Goal: Information Seeking & Learning: Compare options

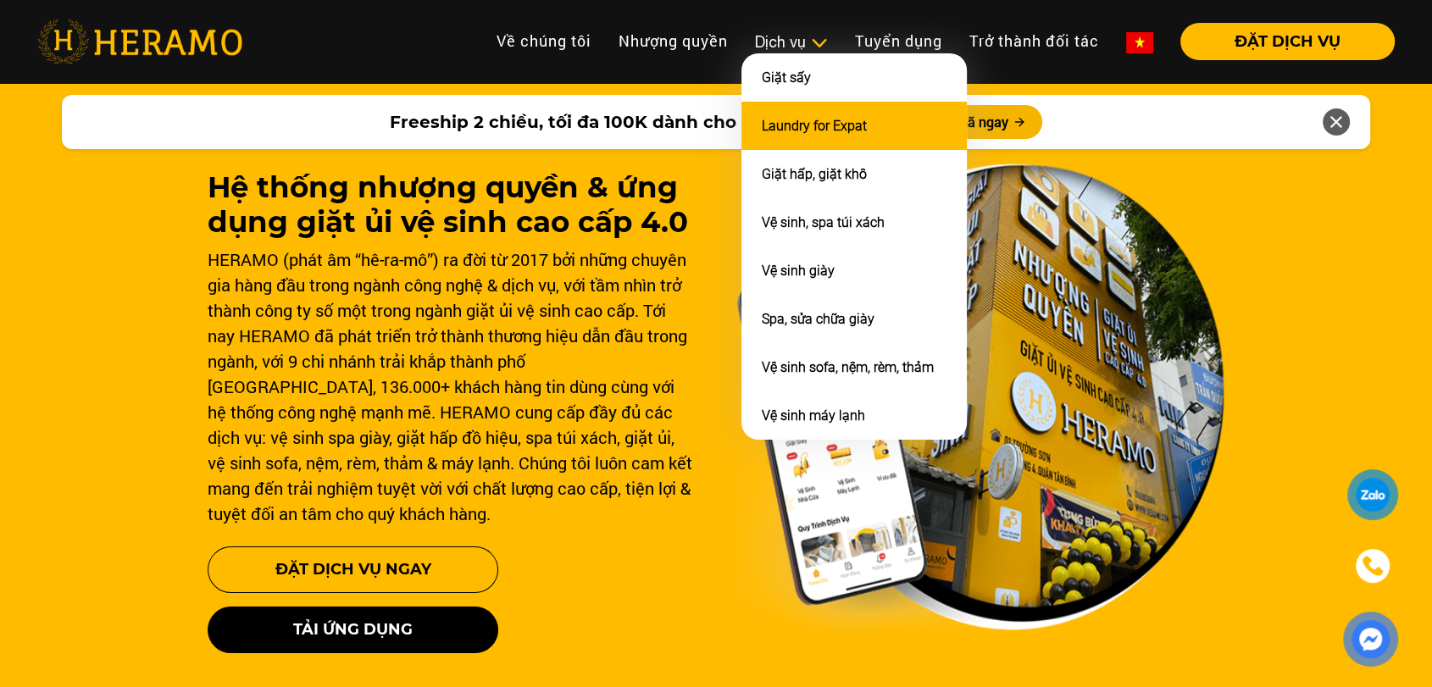
click at [805, 130] on link "Laundry for Expat" at bounding box center [814, 126] width 105 height 16
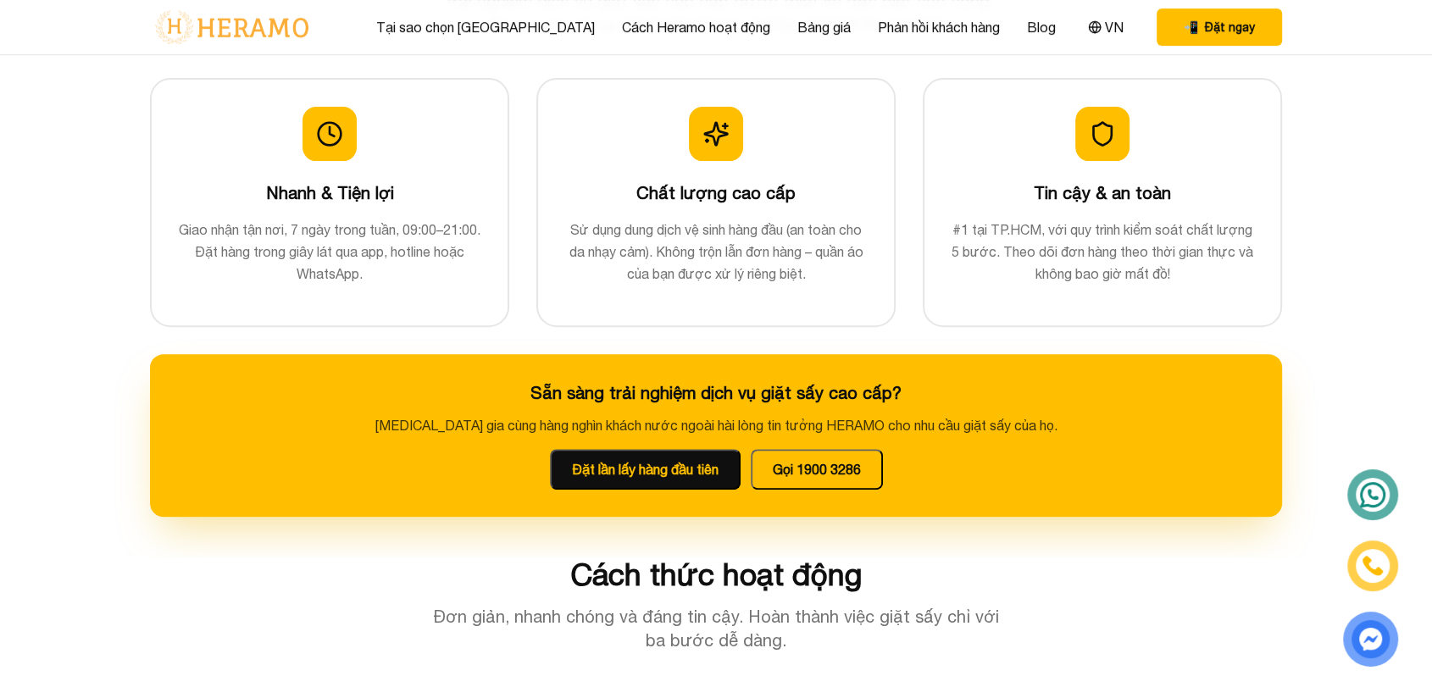
scroll to position [158, 0]
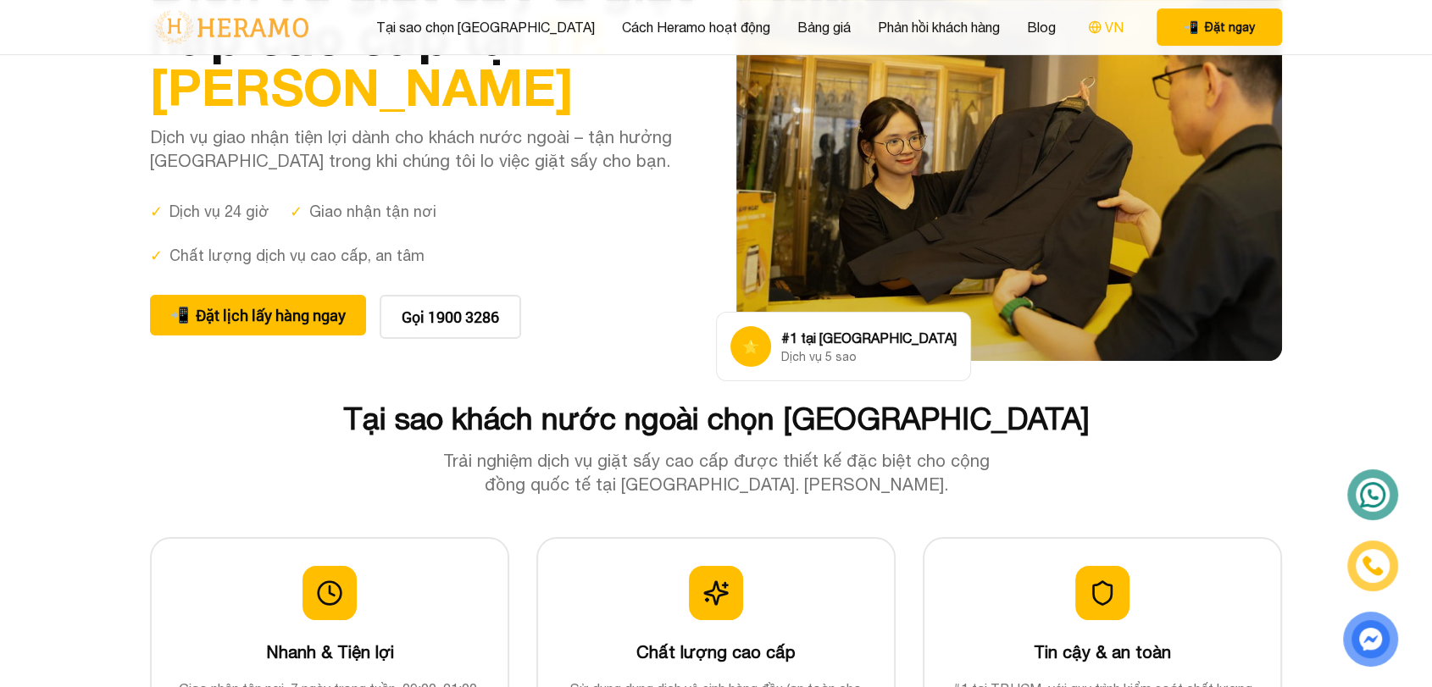
click at [1083, 28] on button "VN" at bounding box center [1106, 27] width 46 height 22
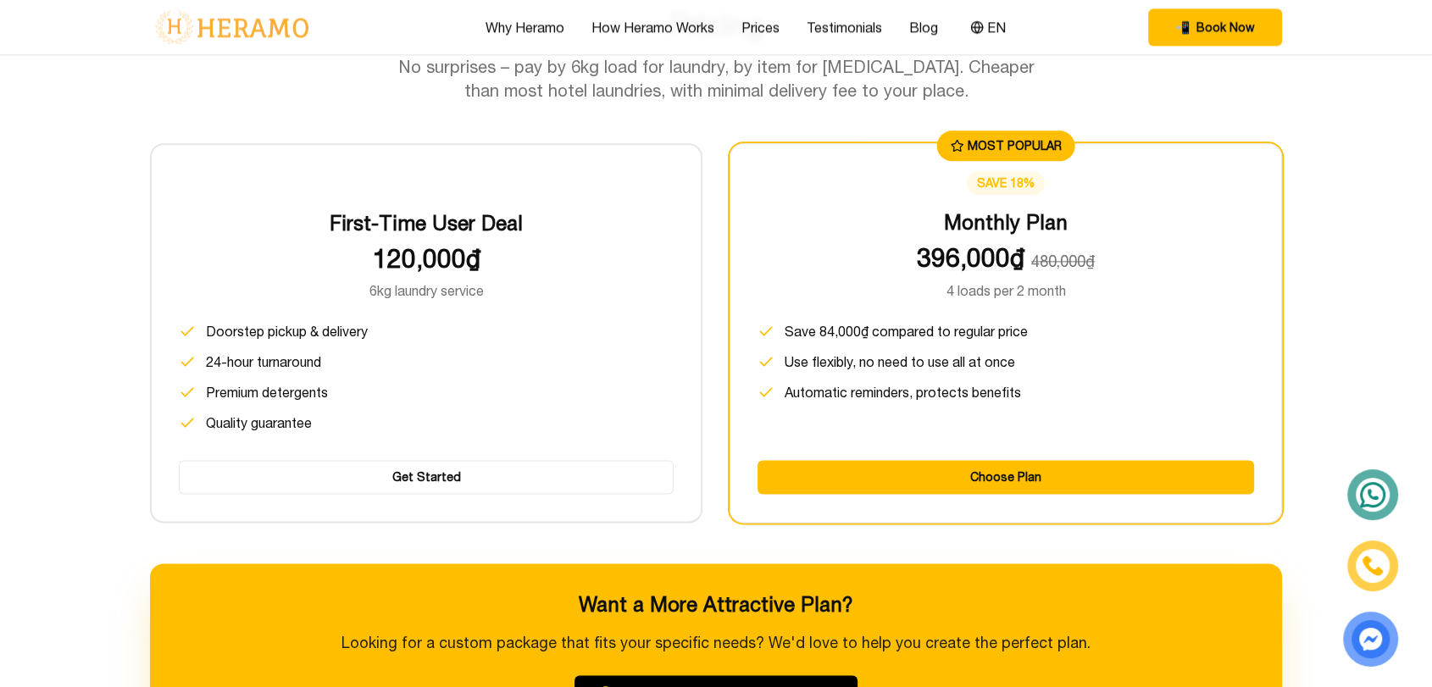
scroll to position [2107, 0]
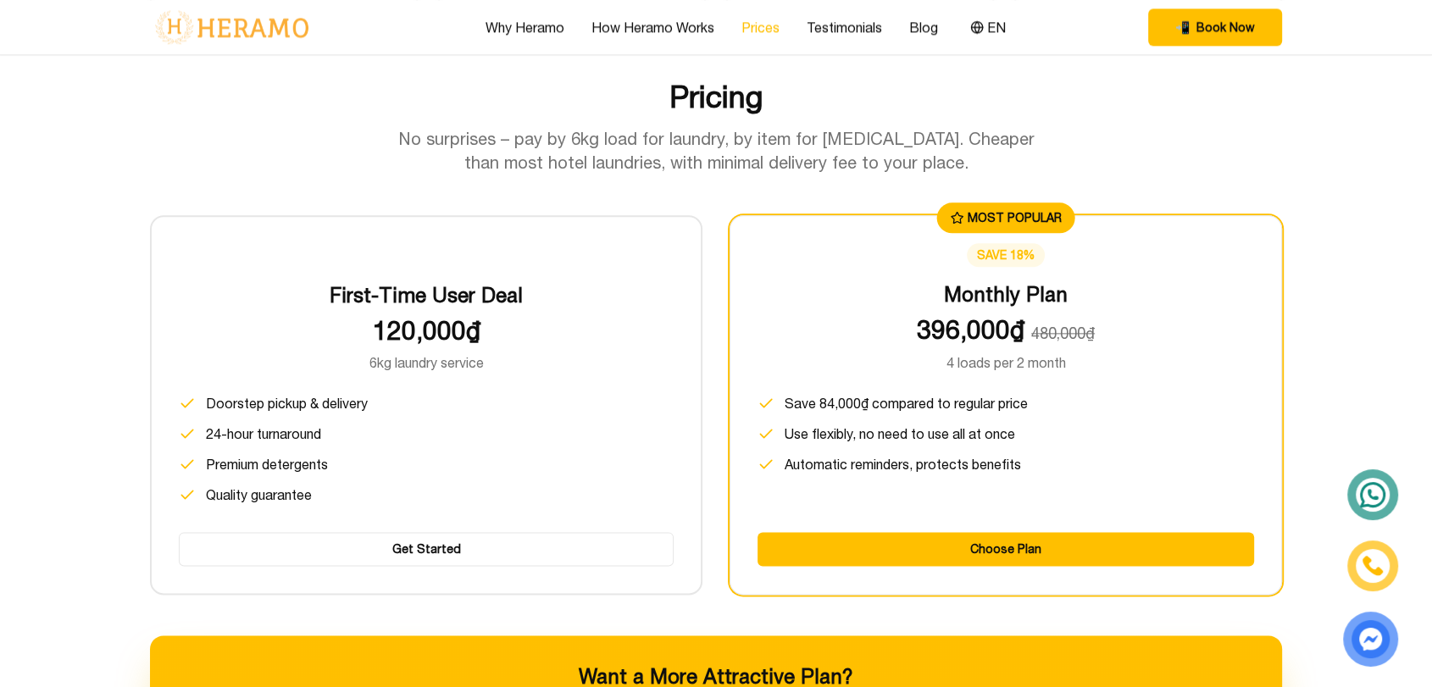
click at [745, 27] on link "Prices" at bounding box center [760, 27] width 38 height 20
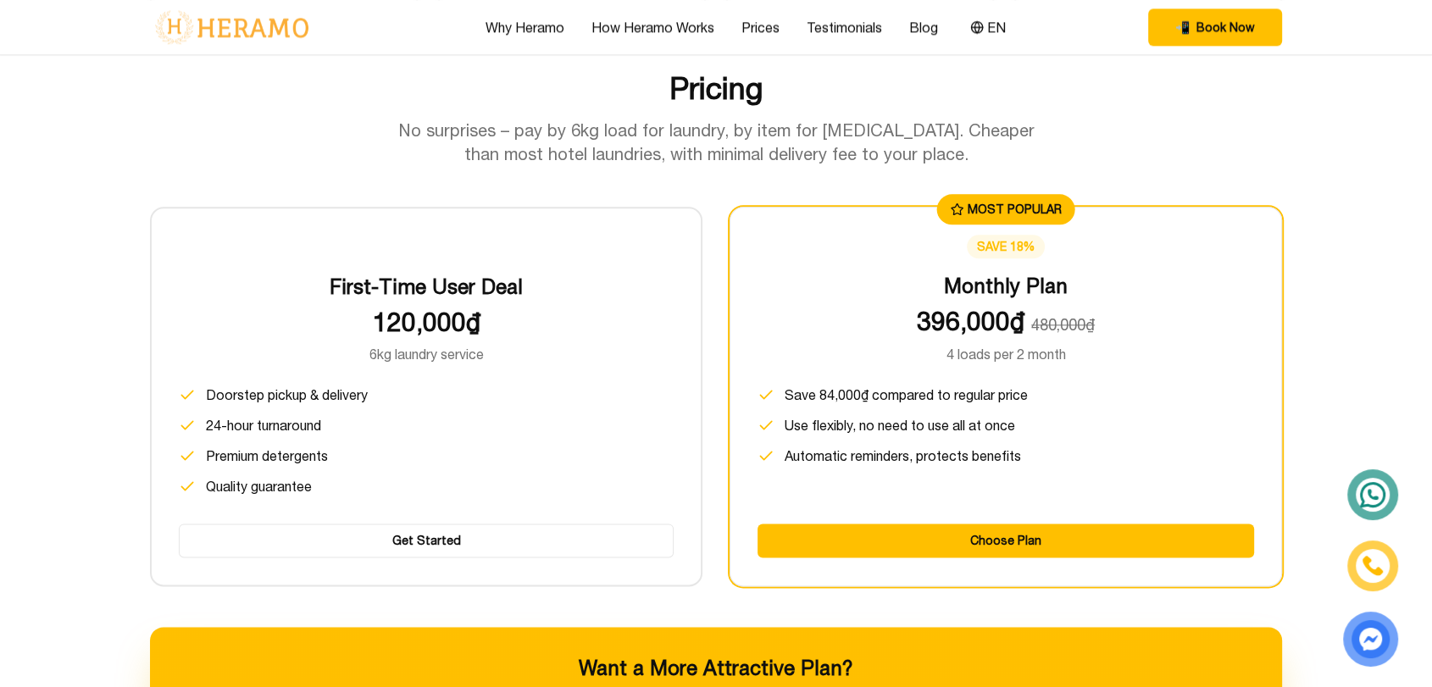
click at [363, 164] on div "Pricing No surprises – pay by 6kg load for laundry, by item for dry cleaning. C…" at bounding box center [716, 609] width 1186 height 1077
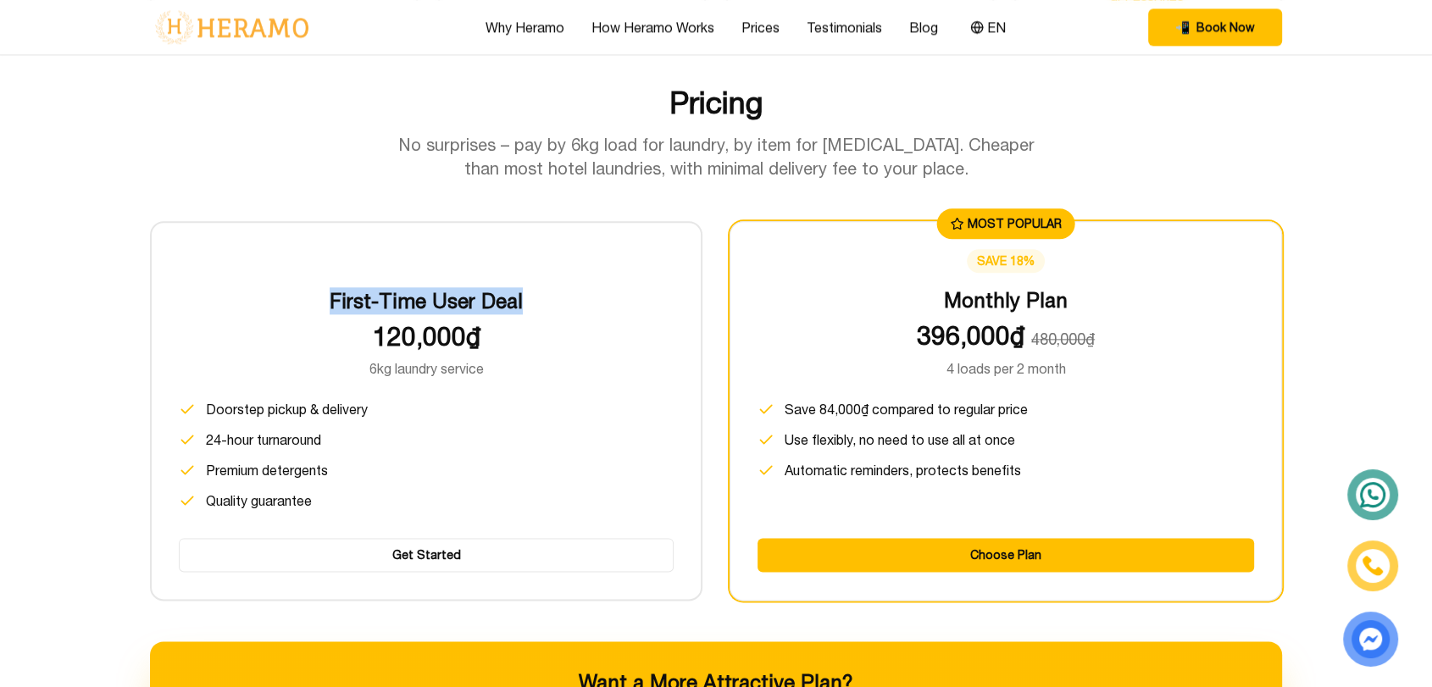
drag, startPoint x: 533, startPoint y: 297, endPoint x: 305, endPoint y: 296, distance: 227.9
click at [305, 296] on h3 "First-Time User Deal" at bounding box center [426, 300] width 495 height 27
copy h3 "First-Time User Deal"
drag, startPoint x: 1068, startPoint y: 285, endPoint x: 919, endPoint y: 307, distance: 150.8
click at [919, 307] on h3 "Monthly Plan" at bounding box center [1005, 299] width 496 height 27
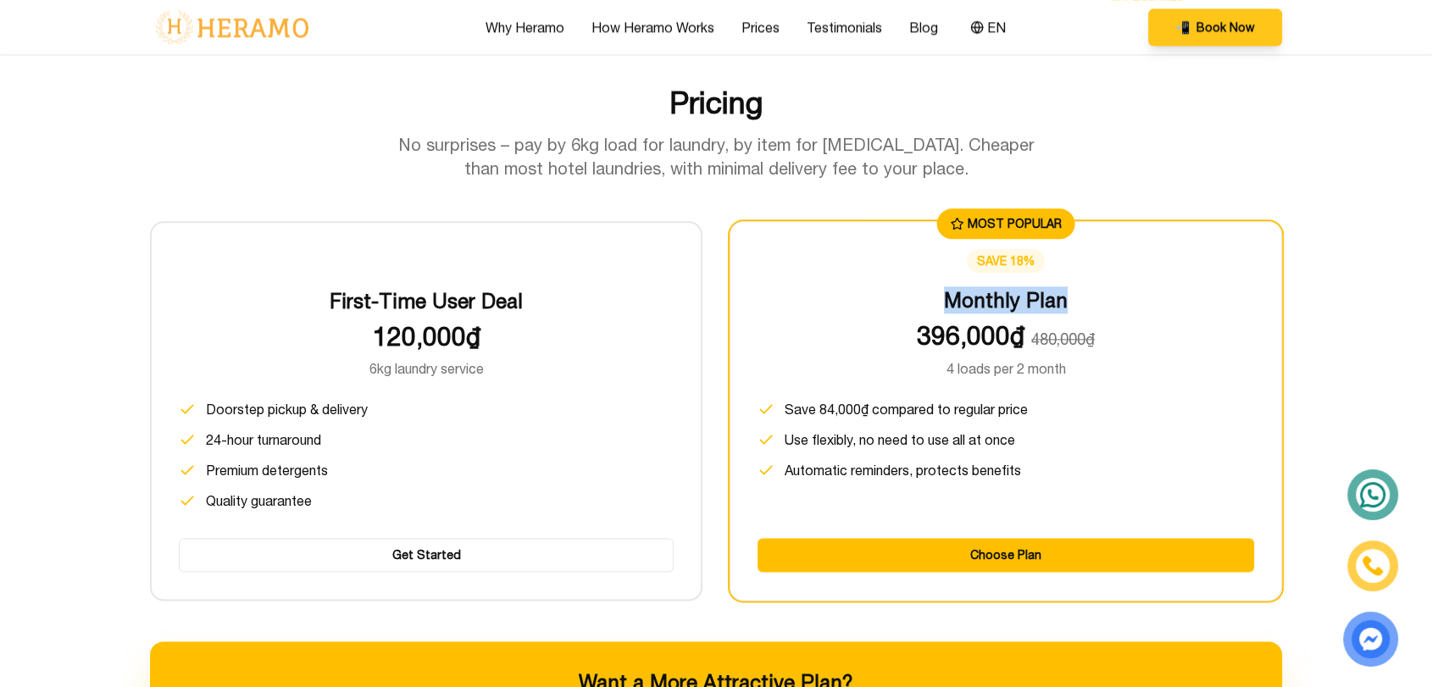
copy h3 "Monthly Plan"
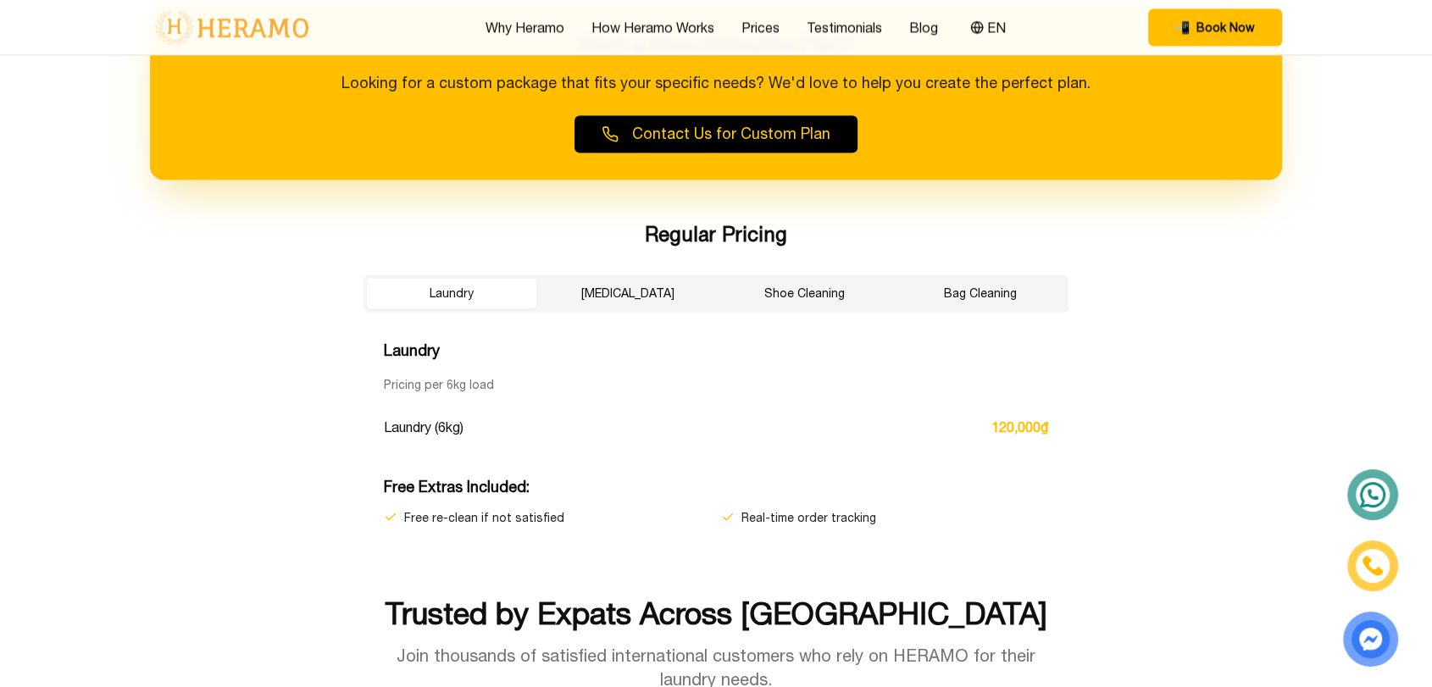
scroll to position [2738, 0]
click at [630, 303] on button "Dry Cleaning" at bounding box center [627, 294] width 169 height 30
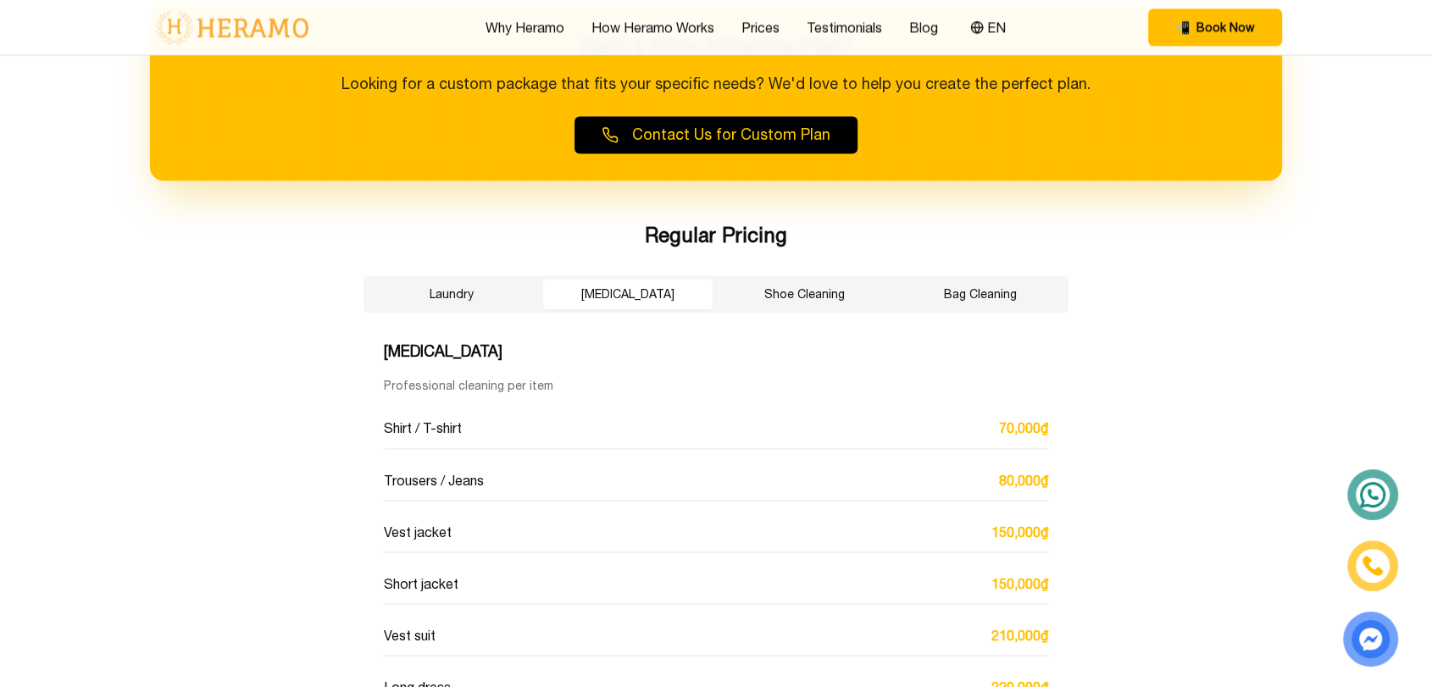
click at [489, 304] on button "Laundry" at bounding box center [451, 294] width 169 height 30
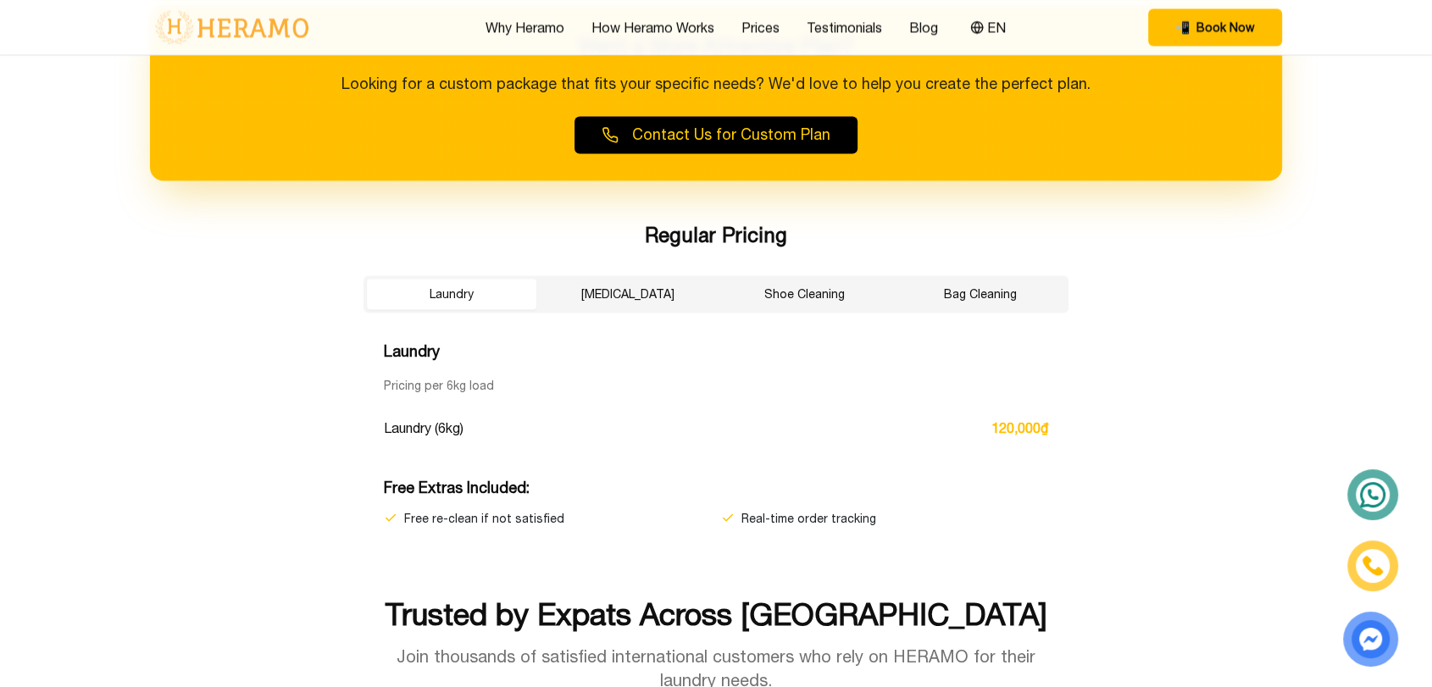
scroll to position [2714, 0]
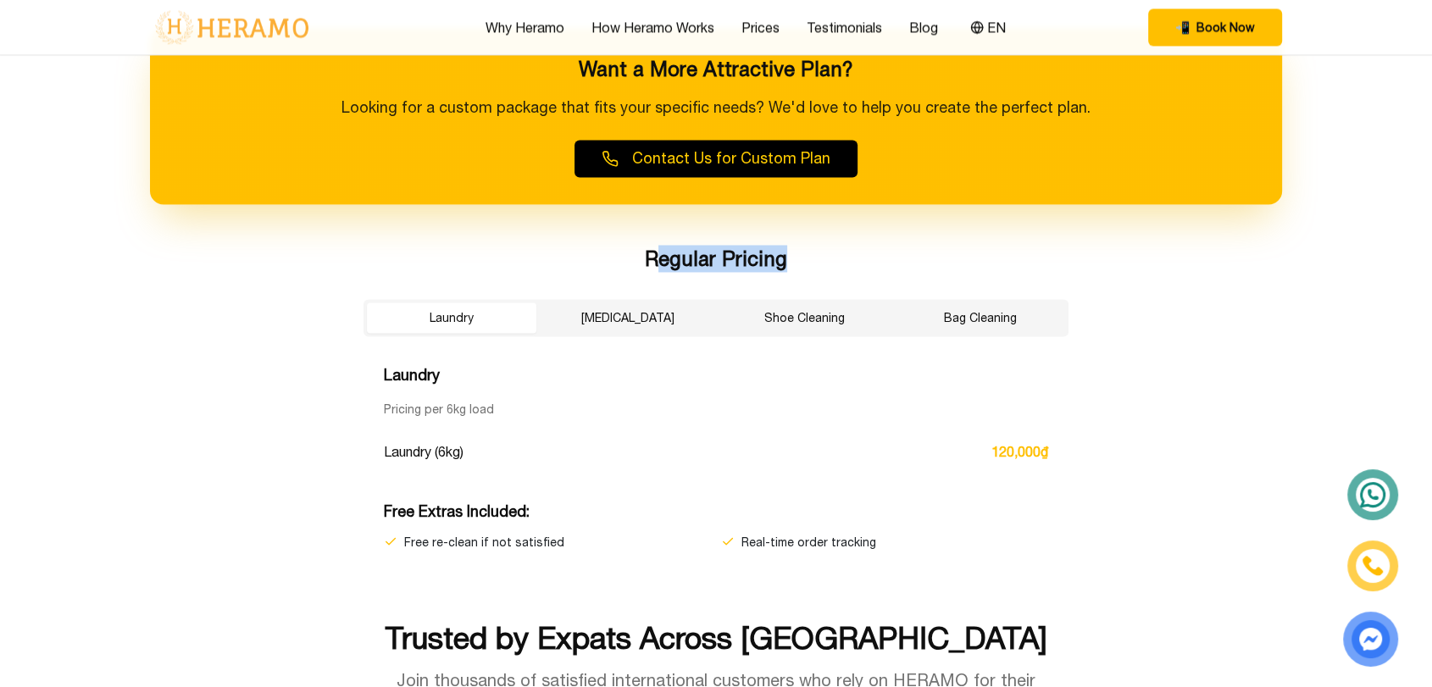
drag, startPoint x: 813, startPoint y: 257, endPoint x: 654, endPoint y: 266, distance: 159.5
click at [654, 266] on h3 "Regular Pricing" at bounding box center [715, 258] width 705 height 27
drag, startPoint x: 629, startPoint y: 266, endPoint x: 781, endPoint y: 263, distance: 152.5
click at [781, 263] on h3 "Regular Pricing" at bounding box center [715, 258] width 705 height 27
drag, startPoint x: 459, startPoint y: 374, endPoint x: 371, endPoint y: 375, distance: 88.1
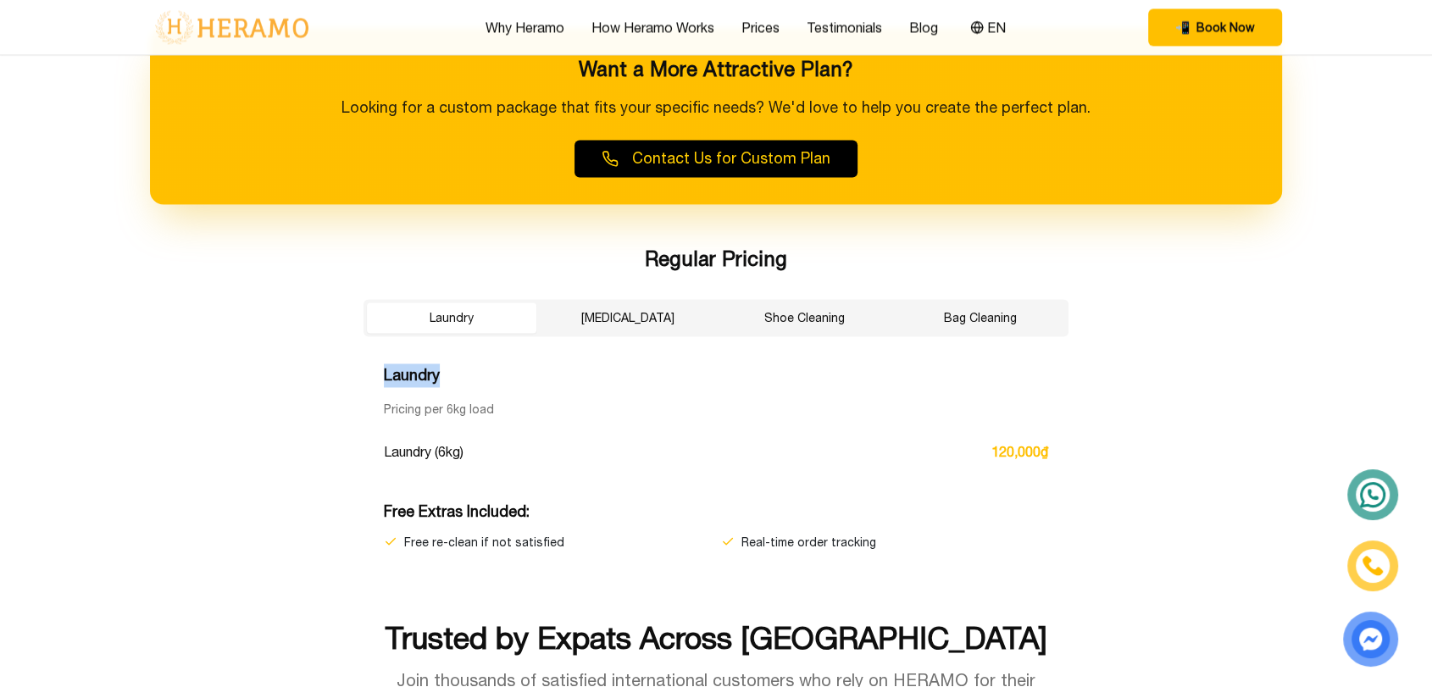
click at [371, 375] on div "Laundry Pricing per 6kg load Laundry (6kg) 120,000₫" at bounding box center [715, 417] width 705 height 108
copy h4 "Laundry"
drag, startPoint x: 861, startPoint y: 262, endPoint x: 623, endPoint y: 262, distance: 237.2
click at [623, 262] on h3 "Regular Pricing" at bounding box center [715, 258] width 705 height 27
copy h3 "Regular Pricing"
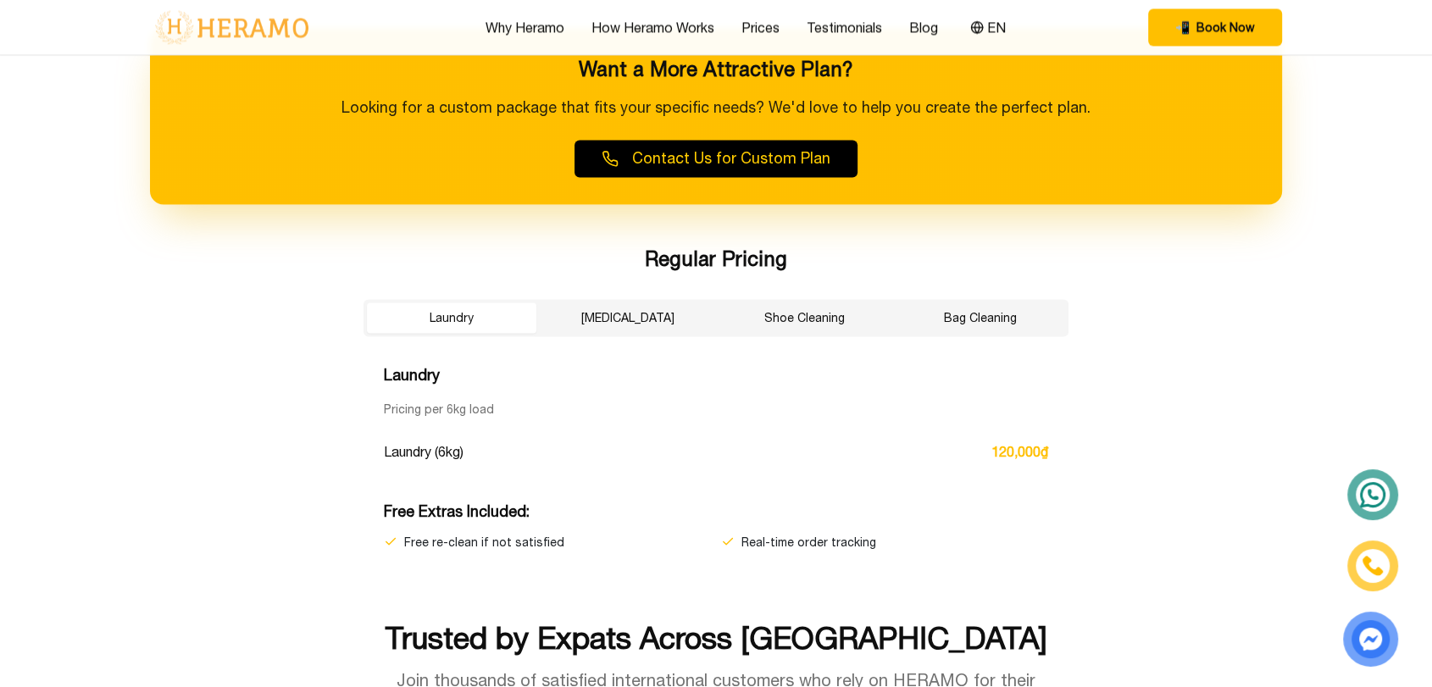
click at [1148, 402] on div "Pricing No surprises – pay by 6kg load for laundry, by item for dry cleaning. C…" at bounding box center [716, 10] width 1186 height 1077
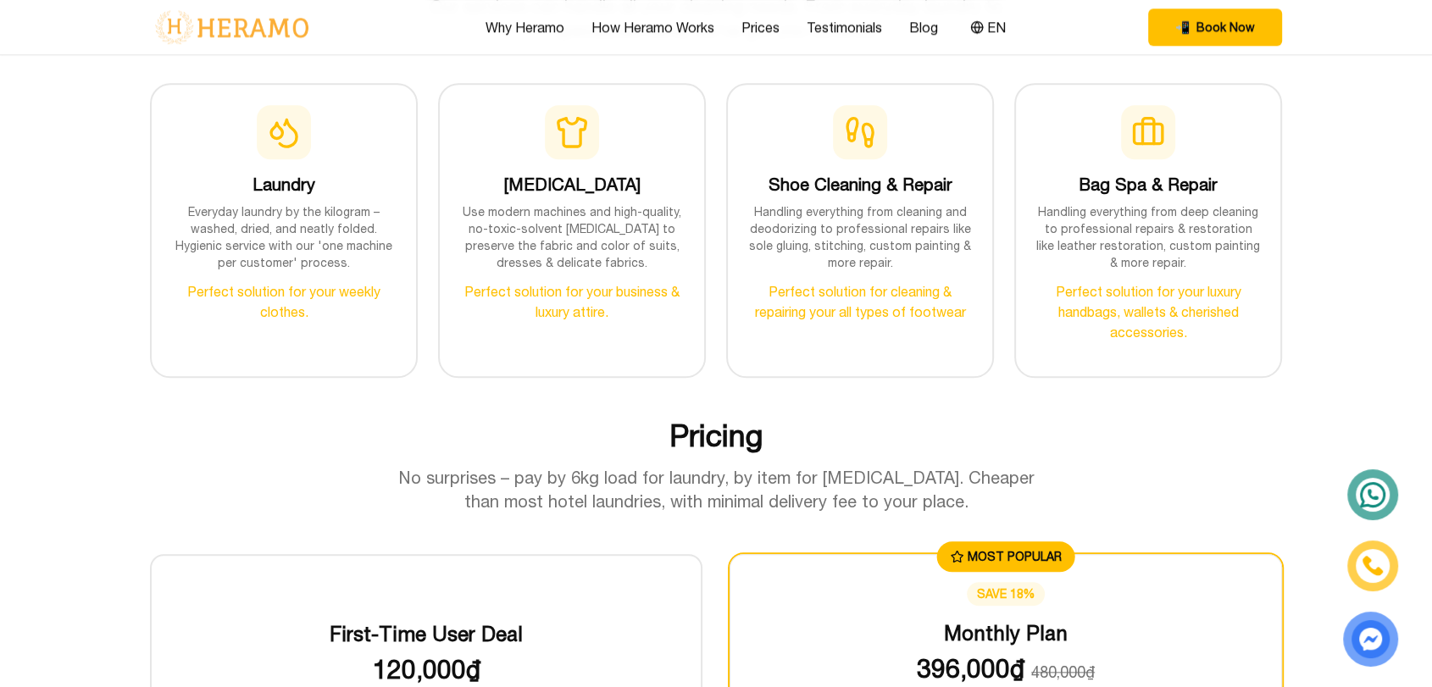
scroll to position [1743, 0]
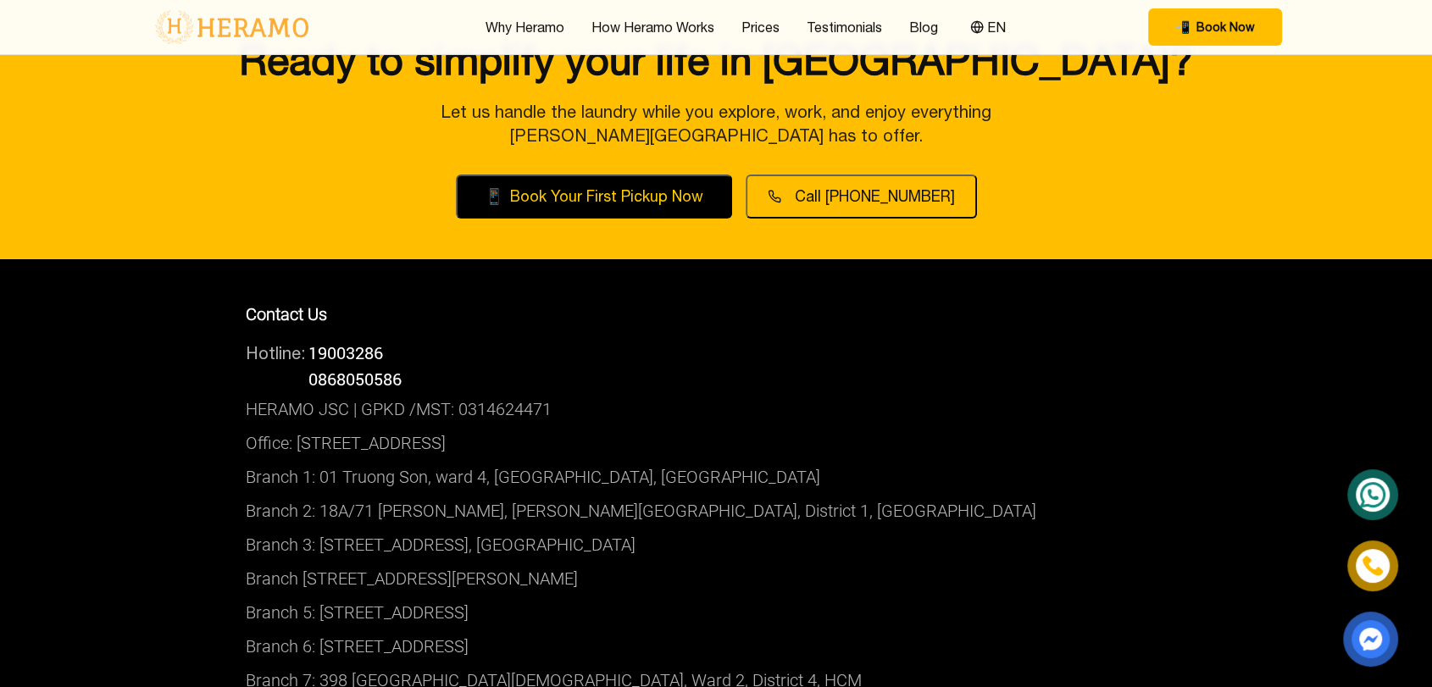
scroll to position [5785, 0]
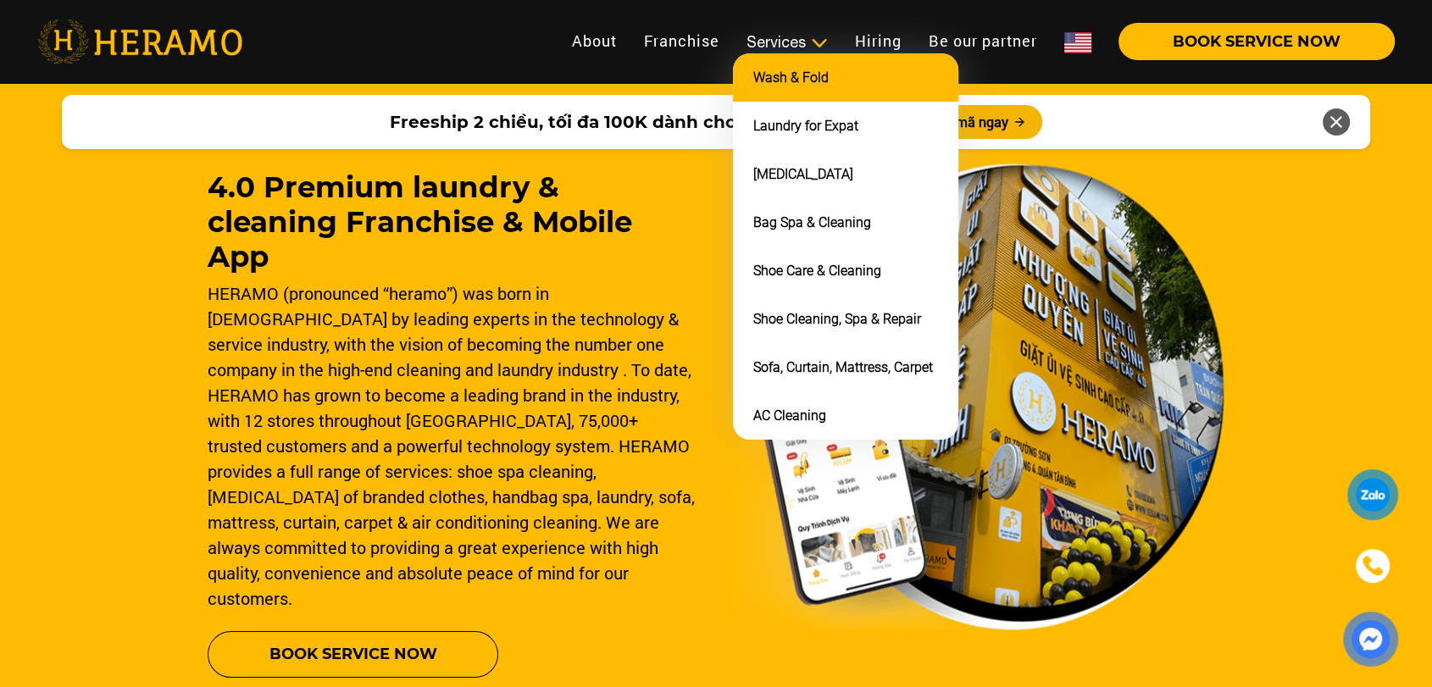
click at [799, 75] on link "Wash & Fold" at bounding box center [790, 77] width 75 height 16
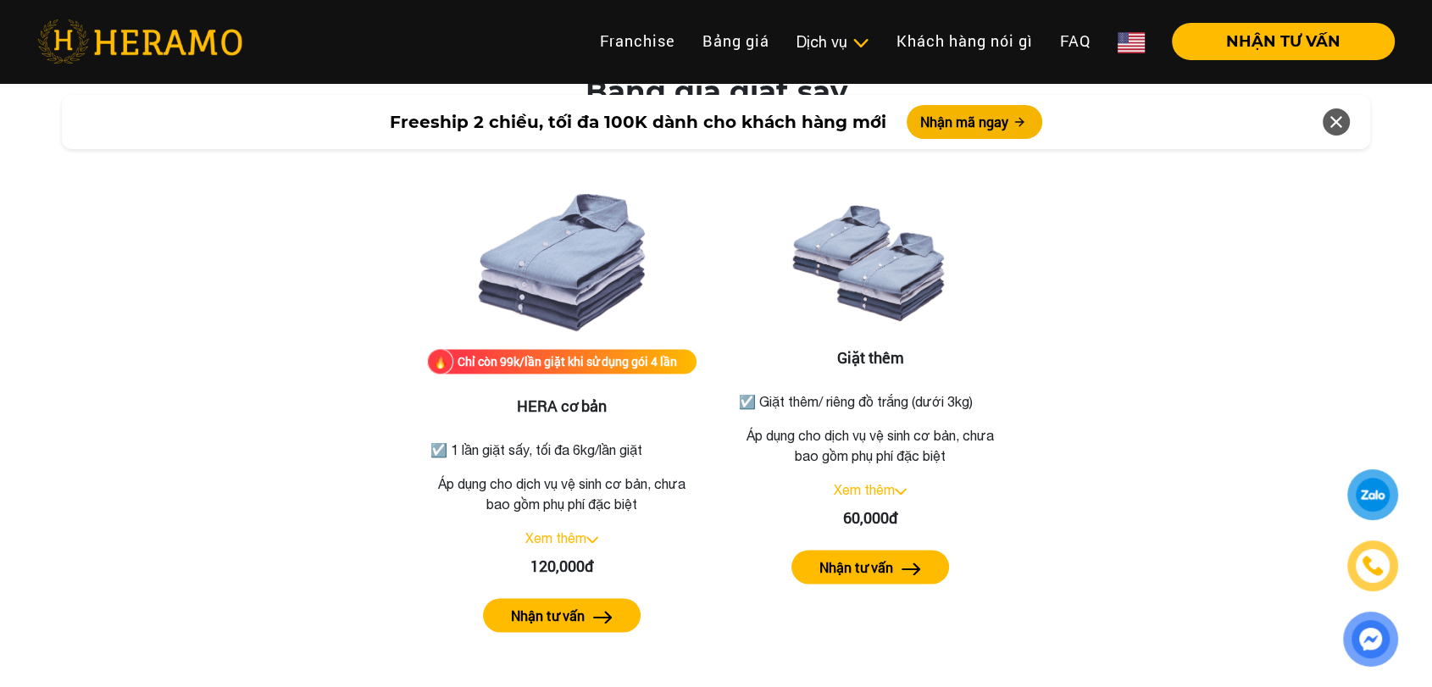
scroll to position [2084, 0]
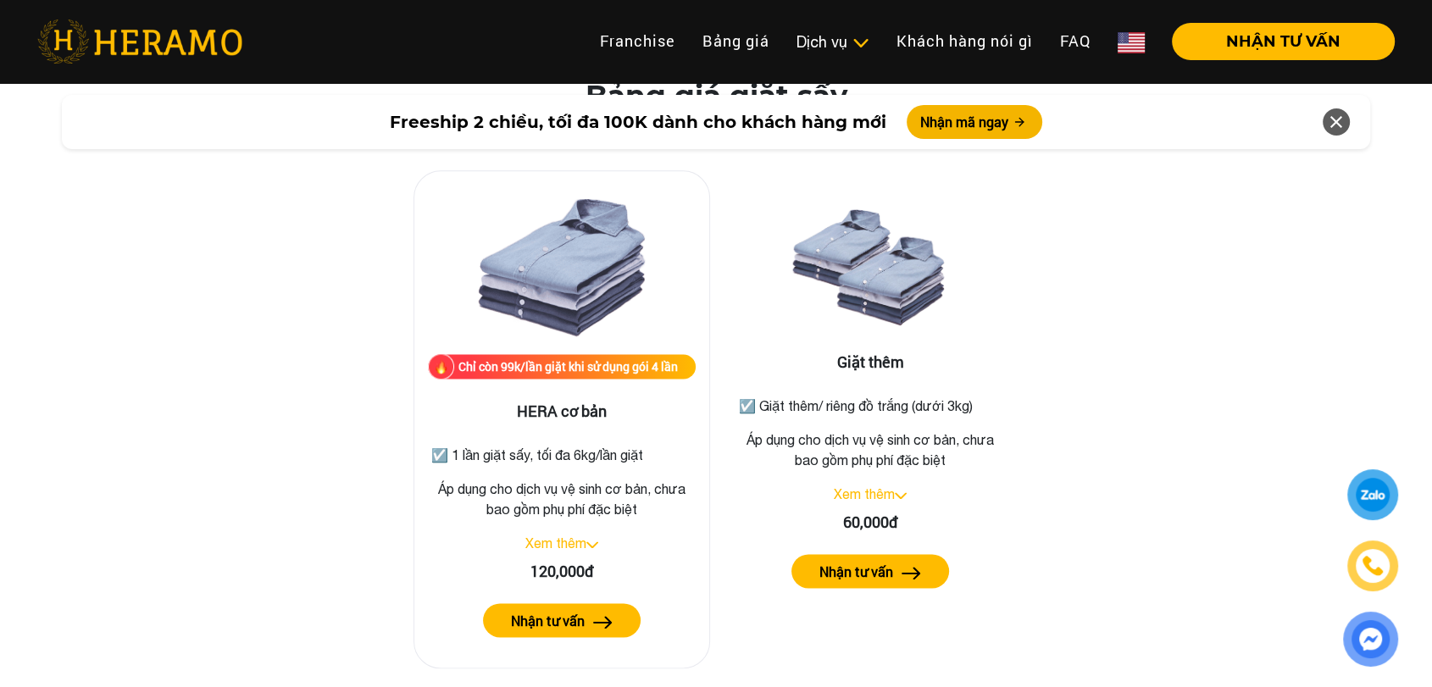
click at [589, 541] on img at bounding box center [592, 544] width 12 height 7
click at [589, 541] on img at bounding box center [586, 544] width 12 height 7
click at [569, 535] on link "Xem thêm" at bounding box center [555, 542] width 61 height 15
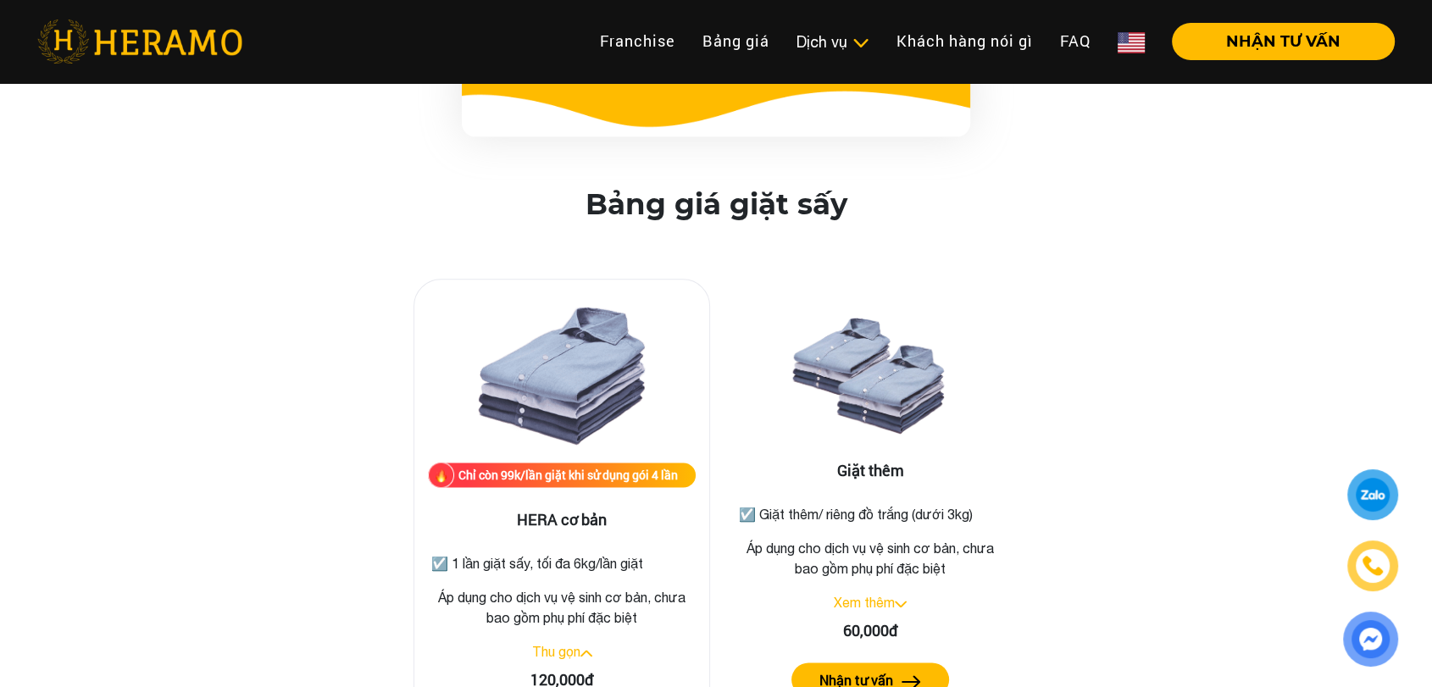
scroll to position [1962, 0]
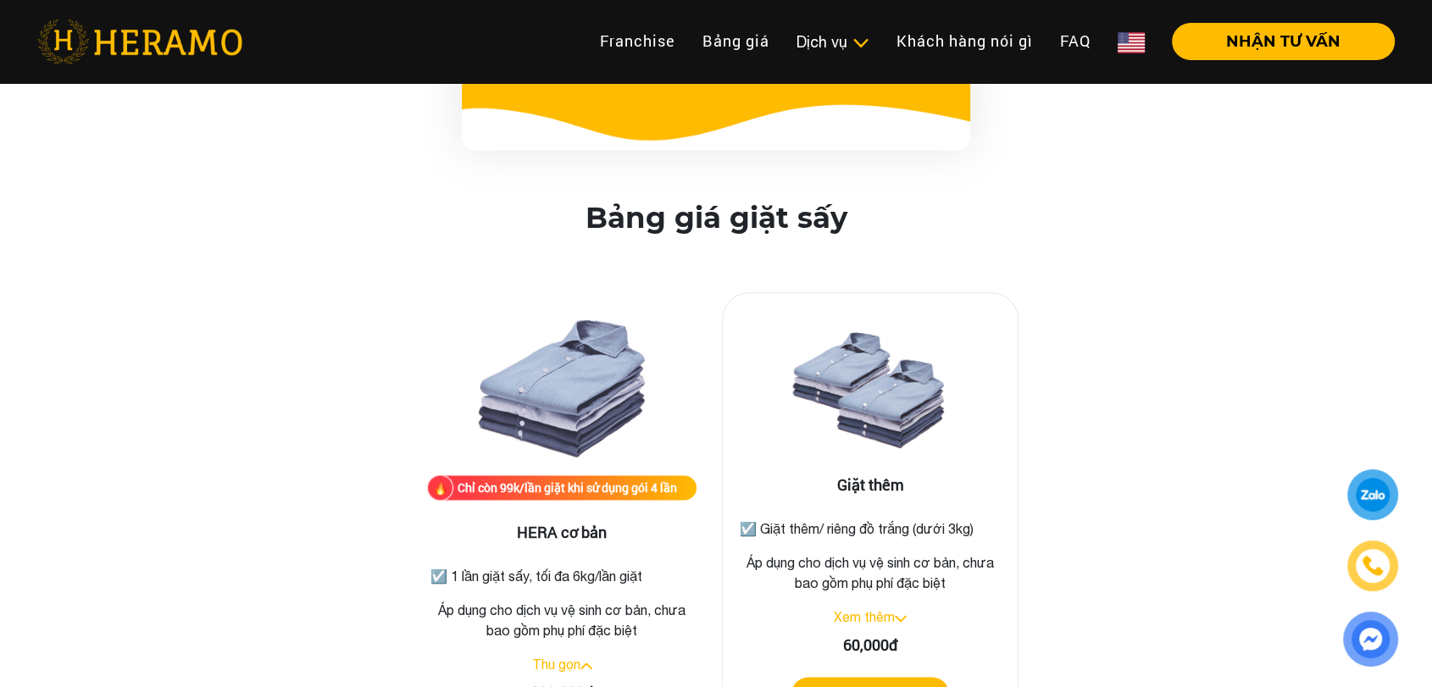
click at [888, 552] on p "Áp dụng cho dịch vụ vệ sinh cơ bản, chưa bao gồm phụ phí đặc biệt" at bounding box center [870, 572] width 268 height 41
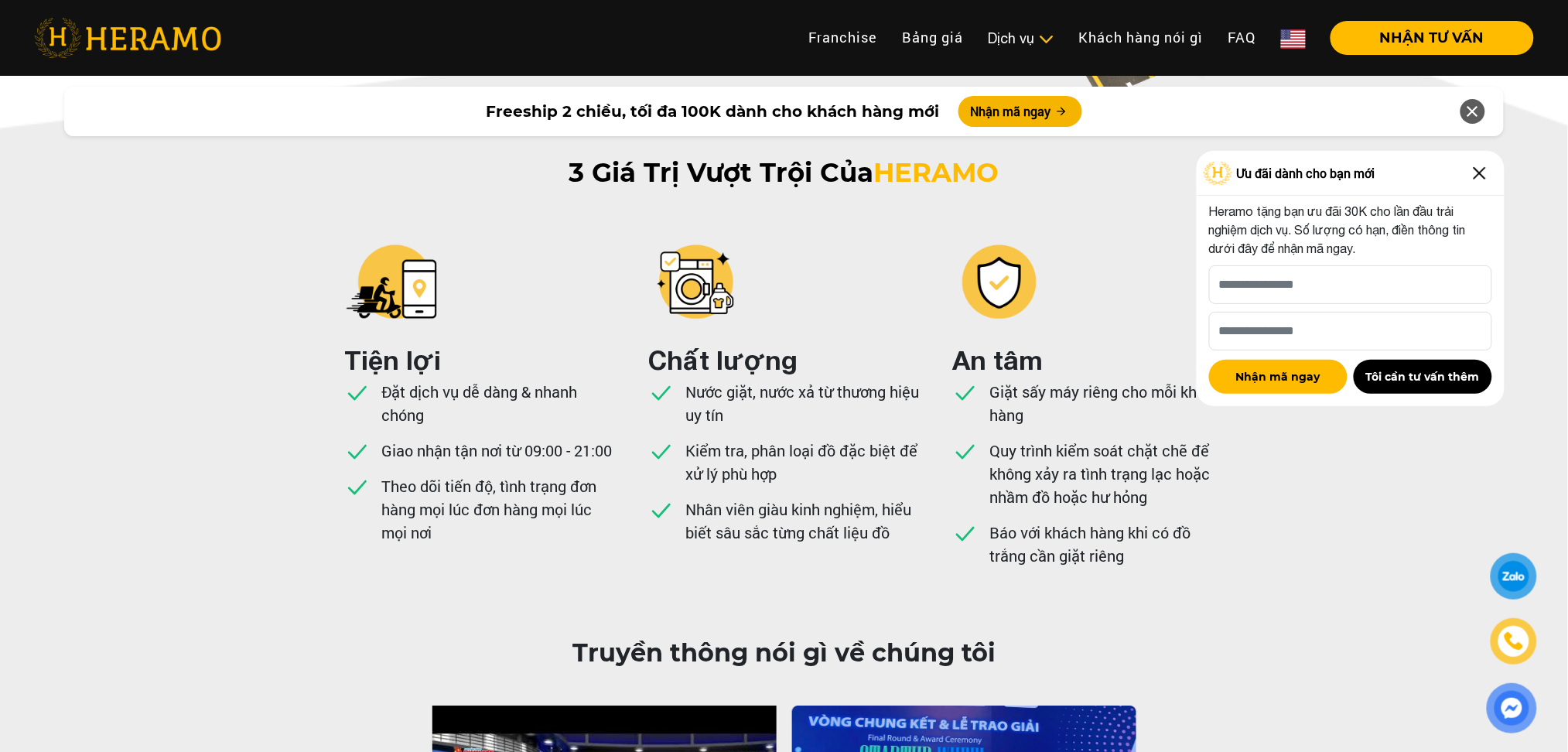
scroll to position [3546, 0]
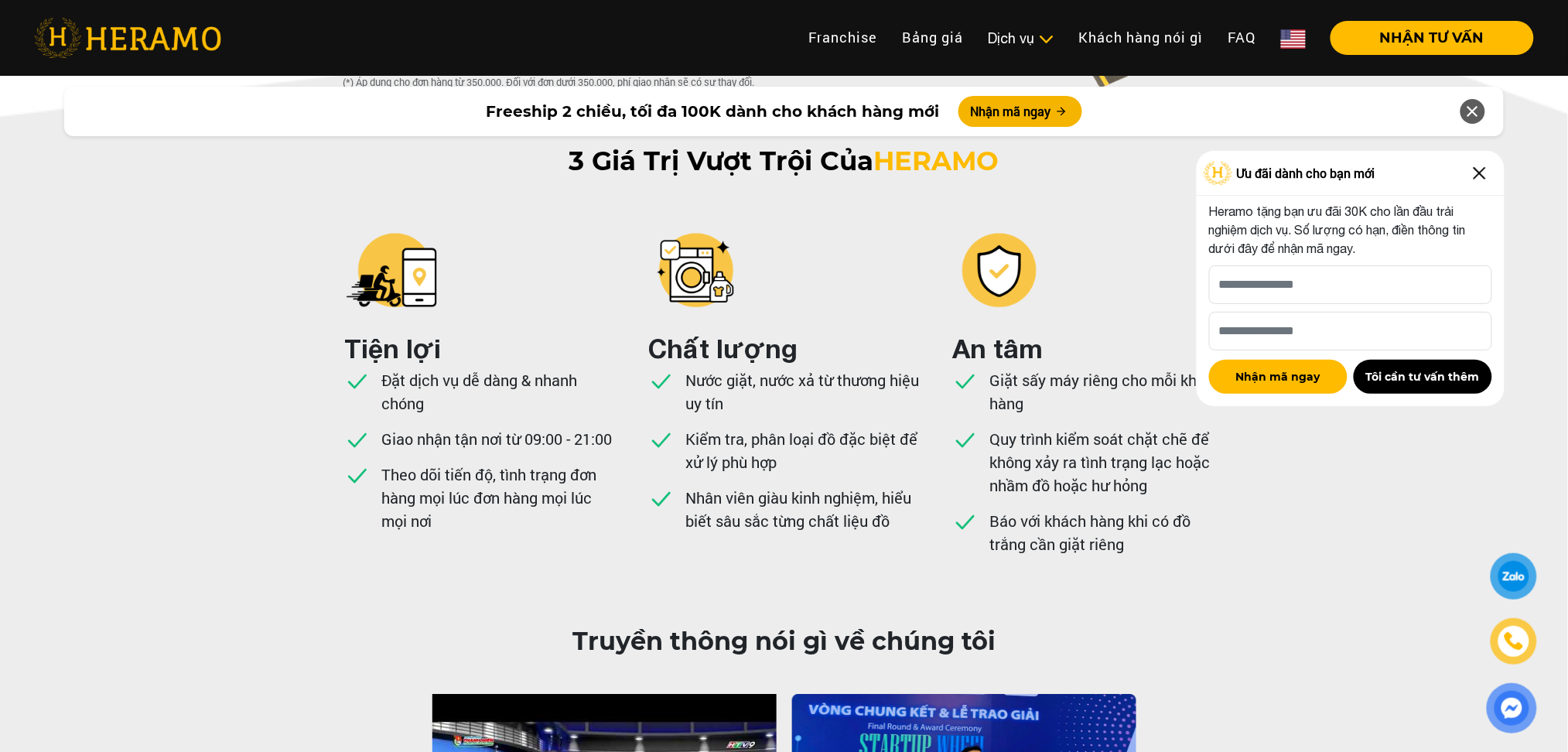
click at [1307, 175] on img at bounding box center [1479, 173] width 25 height 25
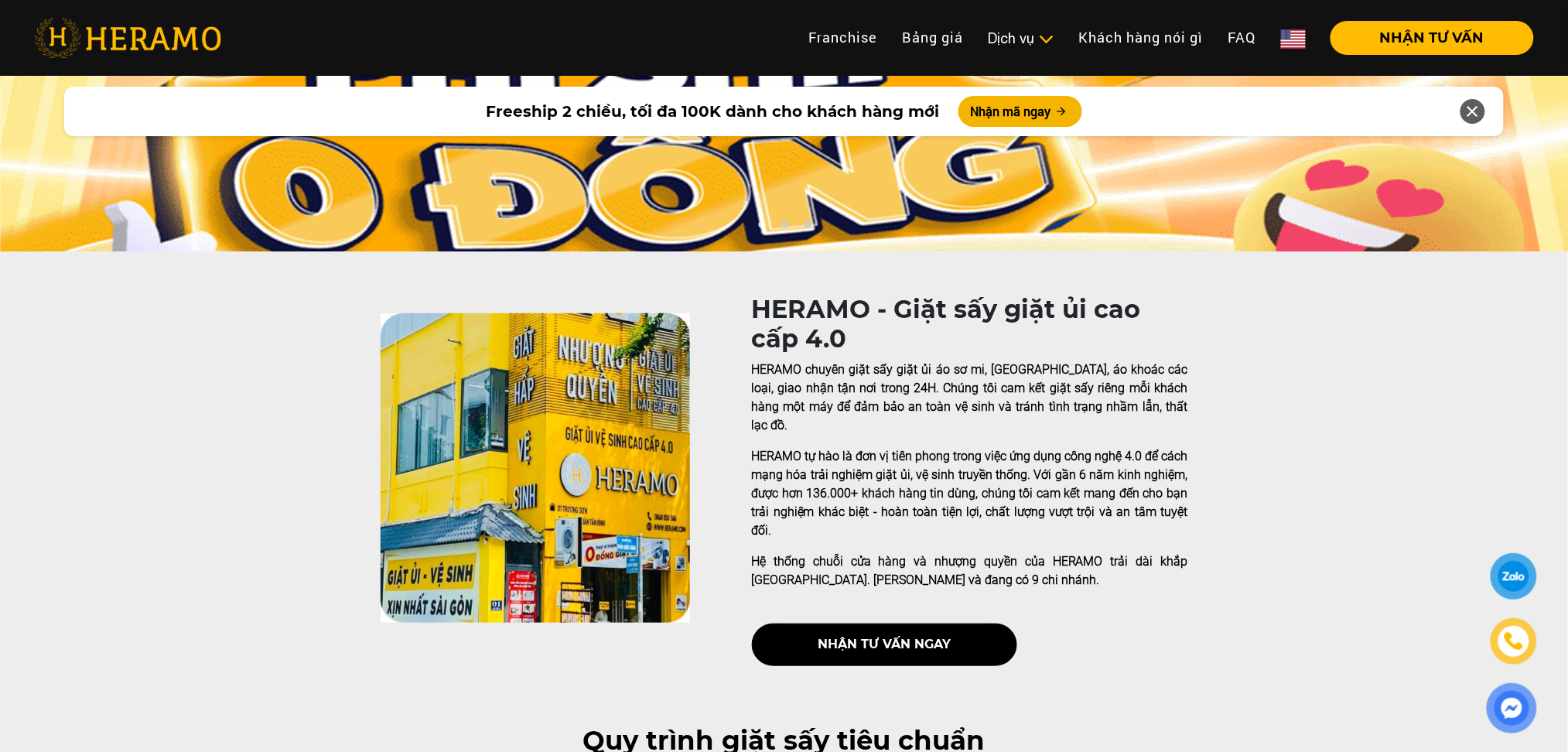
scroll to position [0, 0]
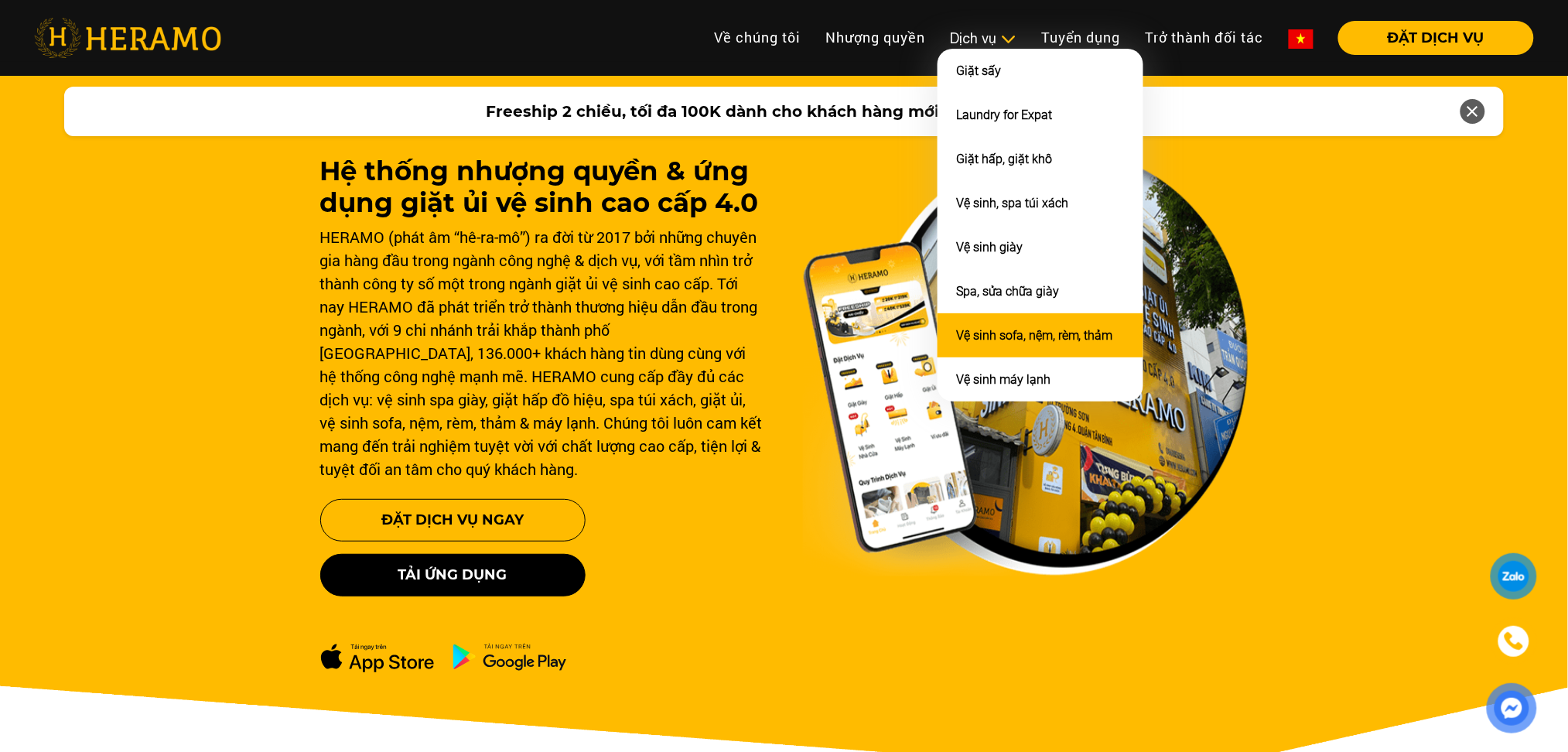
click at [983, 328] on link "Vệ sinh sofa, nệm, rèm, thảm" at bounding box center [1035, 335] width 157 height 15
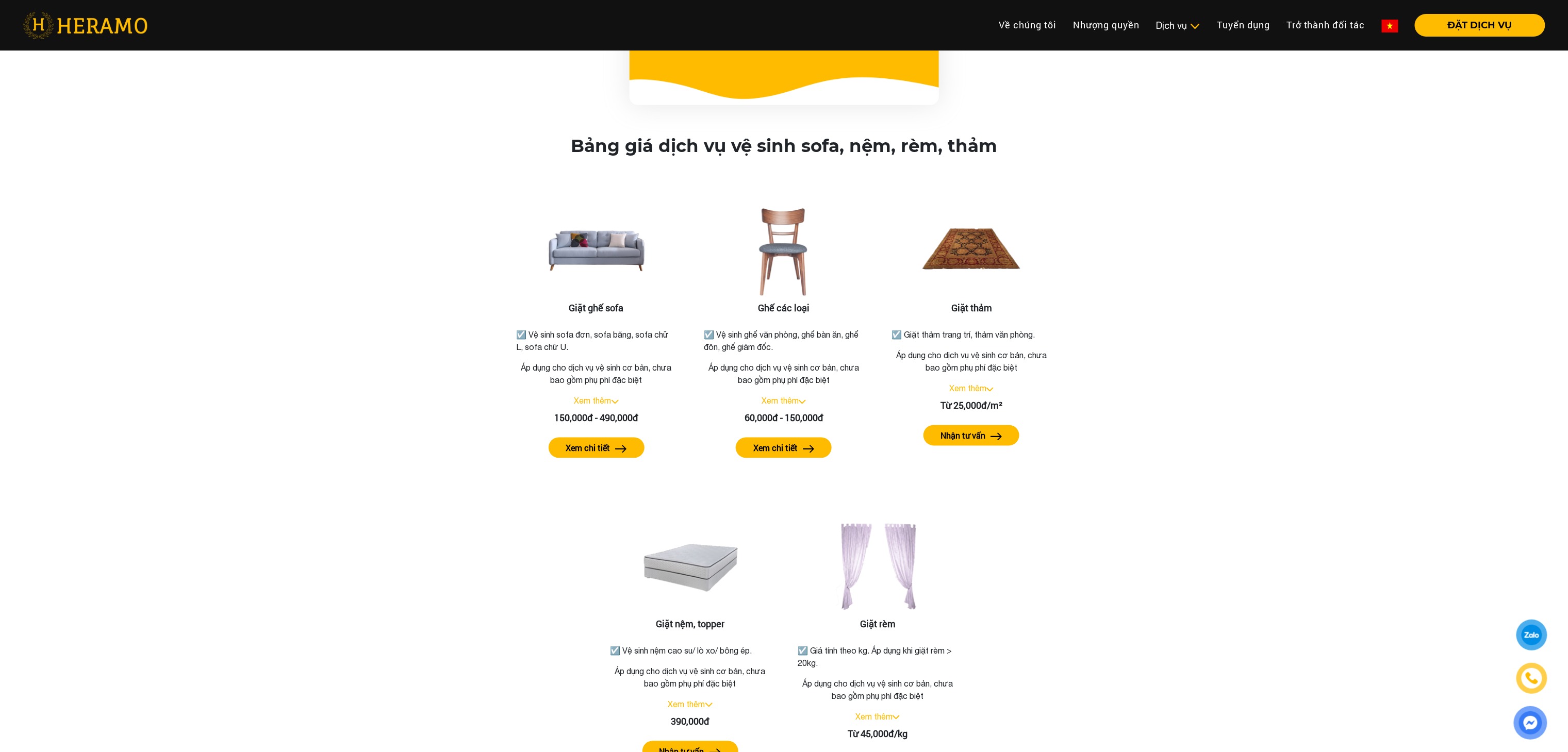
scroll to position [1185, 0]
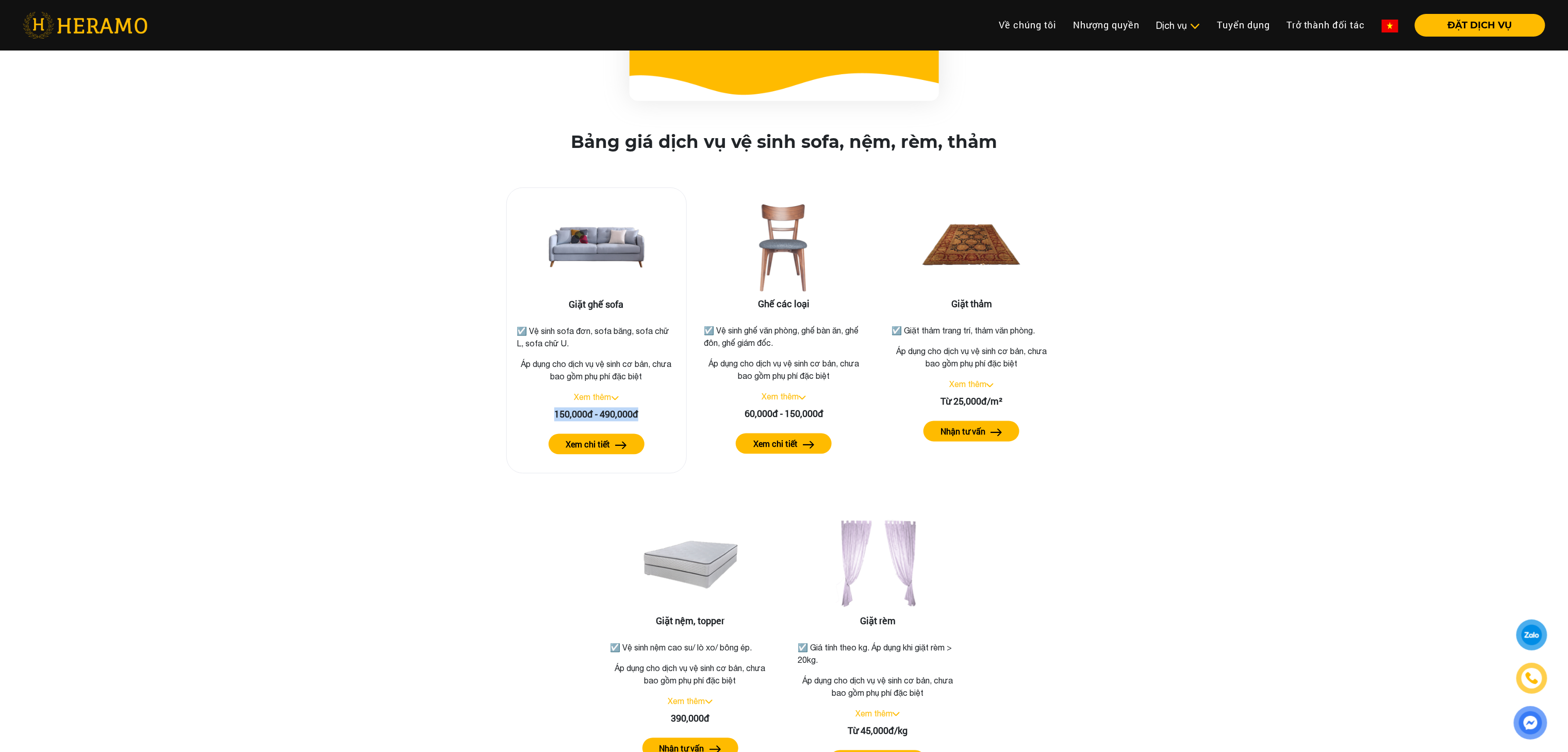
drag, startPoint x: 541, startPoint y: 395, endPoint x: 652, endPoint y: 402, distance: 111.2
click at [652, 408] on div "150,000đ - 490,000đ" at bounding box center [597, 414] width 163 height 14
copy div "150,000đ - 490,000đ"
drag, startPoint x: 839, startPoint y: 397, endPoint x: 730, endPoint y: 400, distance: 109.0
click at [730, 408] on div "60,000đ - 150,000đ" at bounding box center [785, 414] width 163 height 14
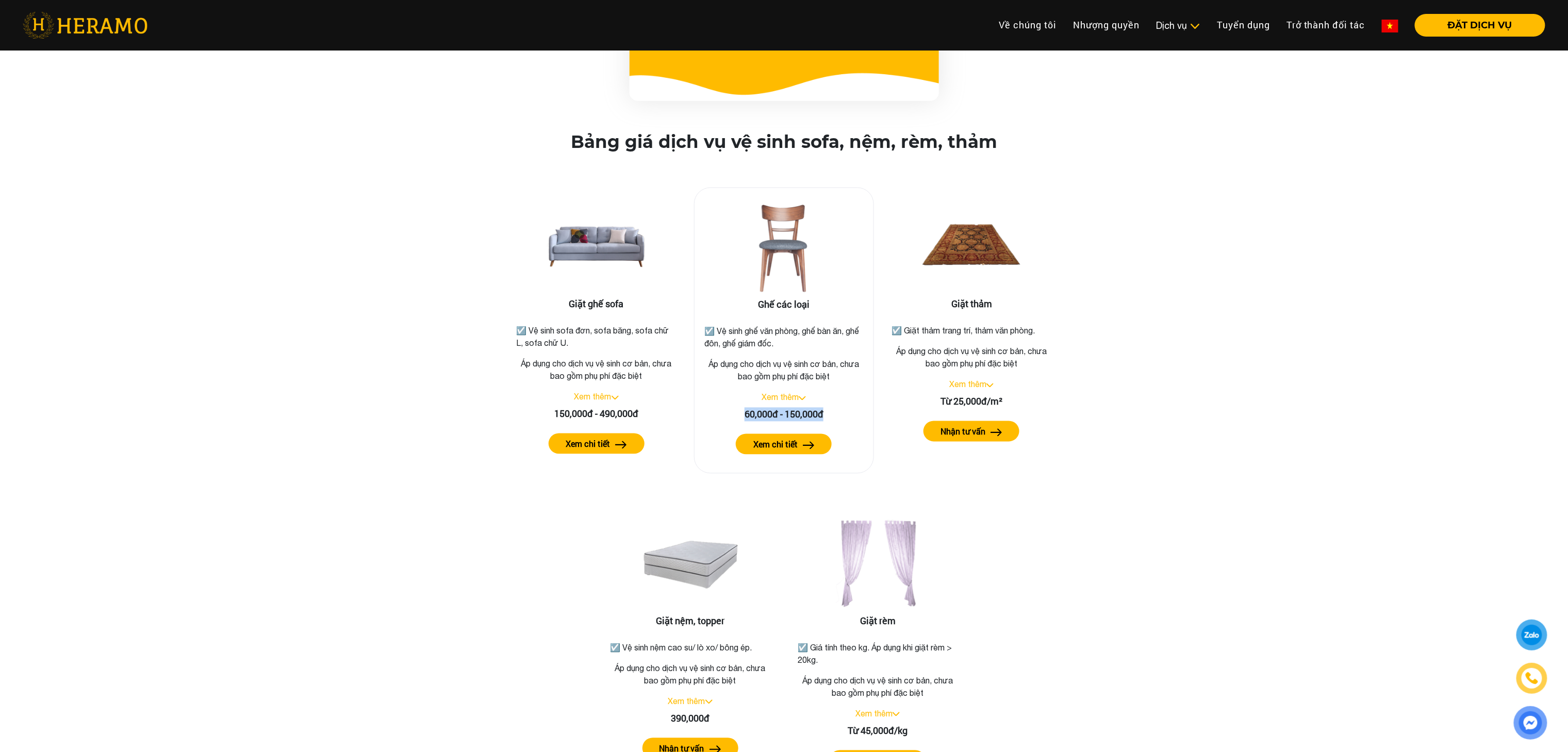
copy div "60,000đ - 150,000đ"
click at [794, 434] on button "Xem chi tiết" at bounding box center [784, 444] width 96 height 21
click at [1045, 207] on div "Bảng giá dịch vụ vệ sinh sofa, nệm, rèm, thảm Giặt ghế sofa ☑️ Vệ sinh sofa đơn…" at bounding box center [784, 460] width 1552 height 656
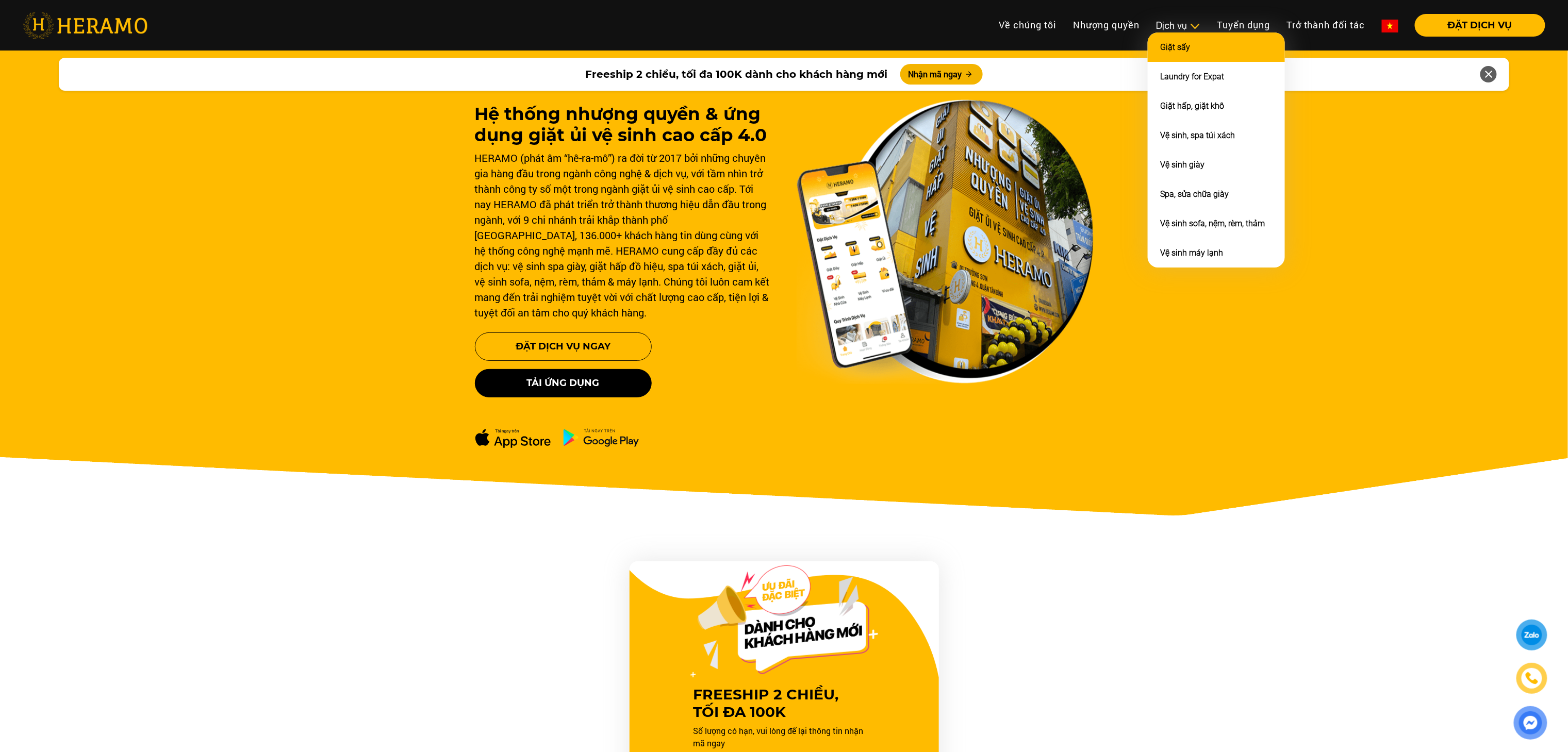
click at [1183, 48] on link "Giặt sấy" at bounding box center [1175, 47] width 30 height 10
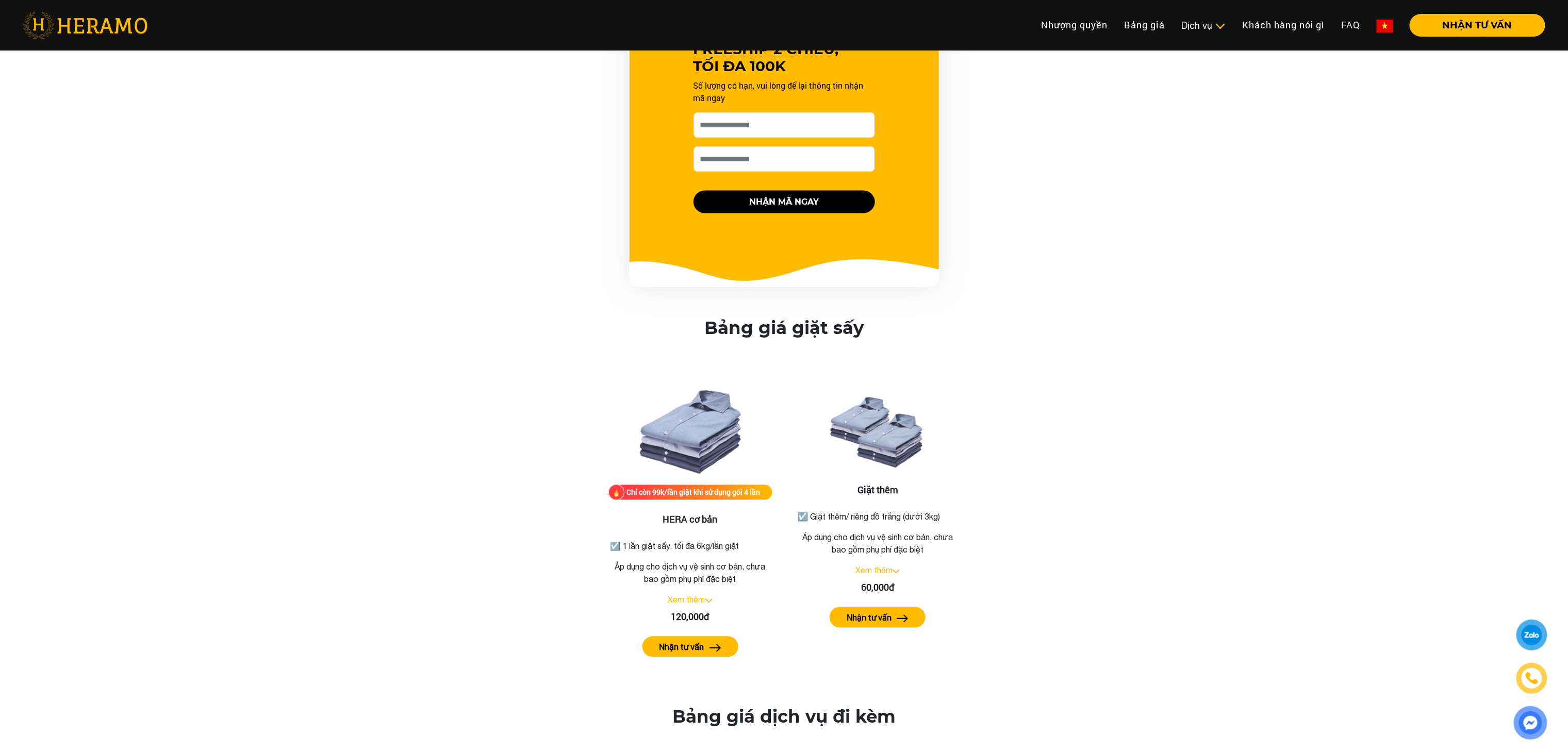
click at [773, 318] on div "Bảng giá giặt sấy" at bounding box center [784, 331] width 159 height 26
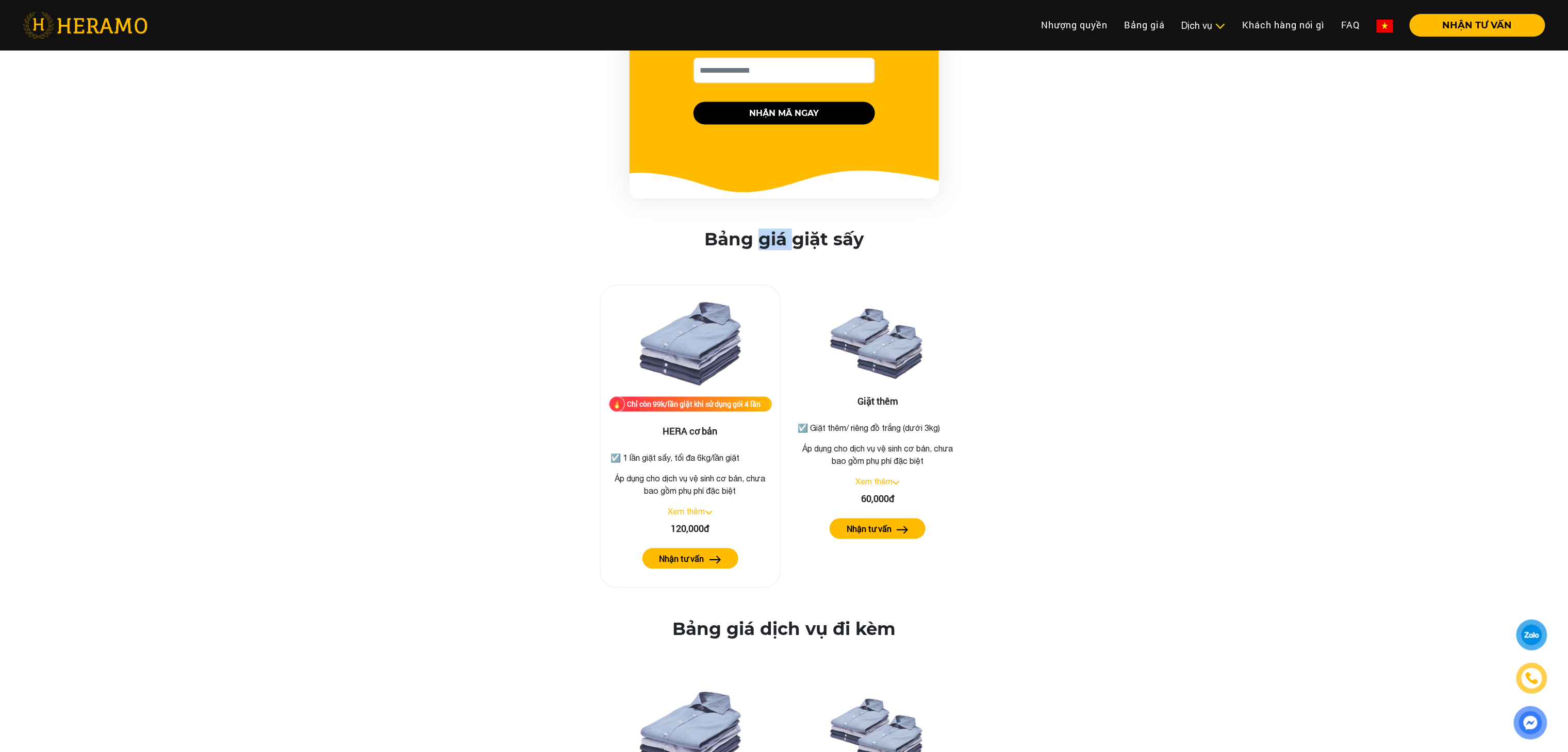
scroll to position [1088, 0]
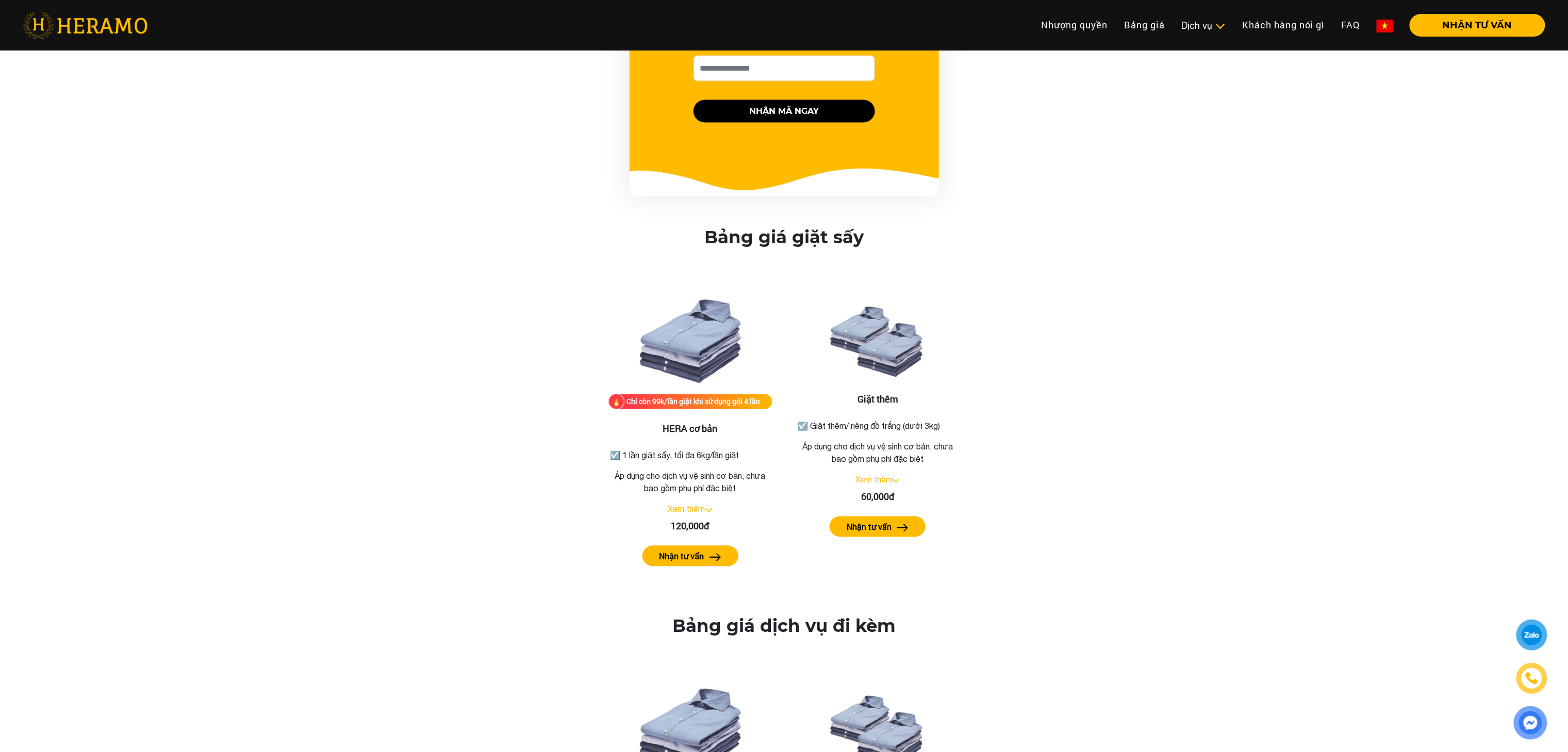
click at [1062, 287] on div "Chỉ còn 99k/lần giặt khi sử dụng gói 4 lần HERA cơ bản ☑️ 1 lần giặt sấy, tối đ…" at bounding box center [785, 418] width 588 height 333
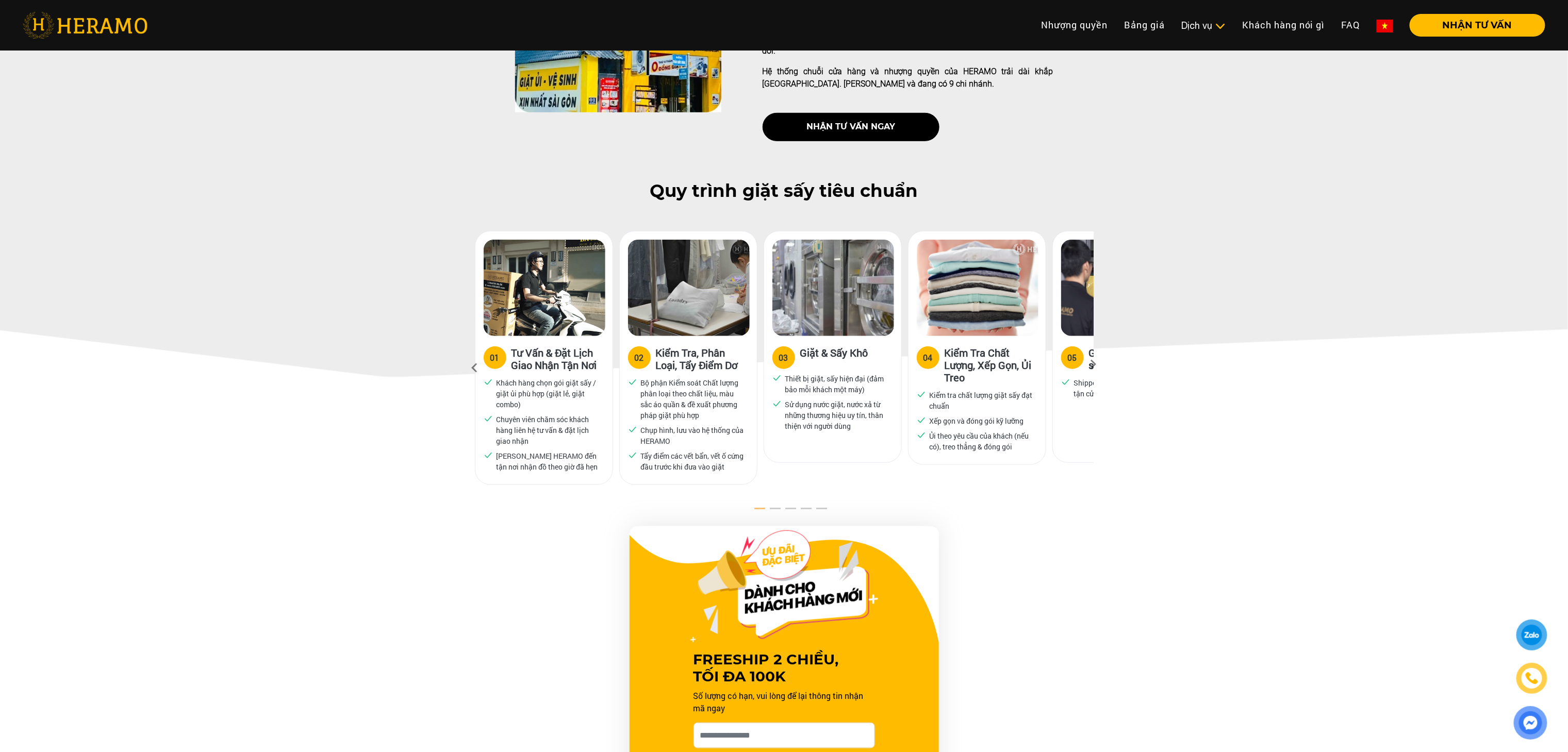
scroll to position [383, 0]
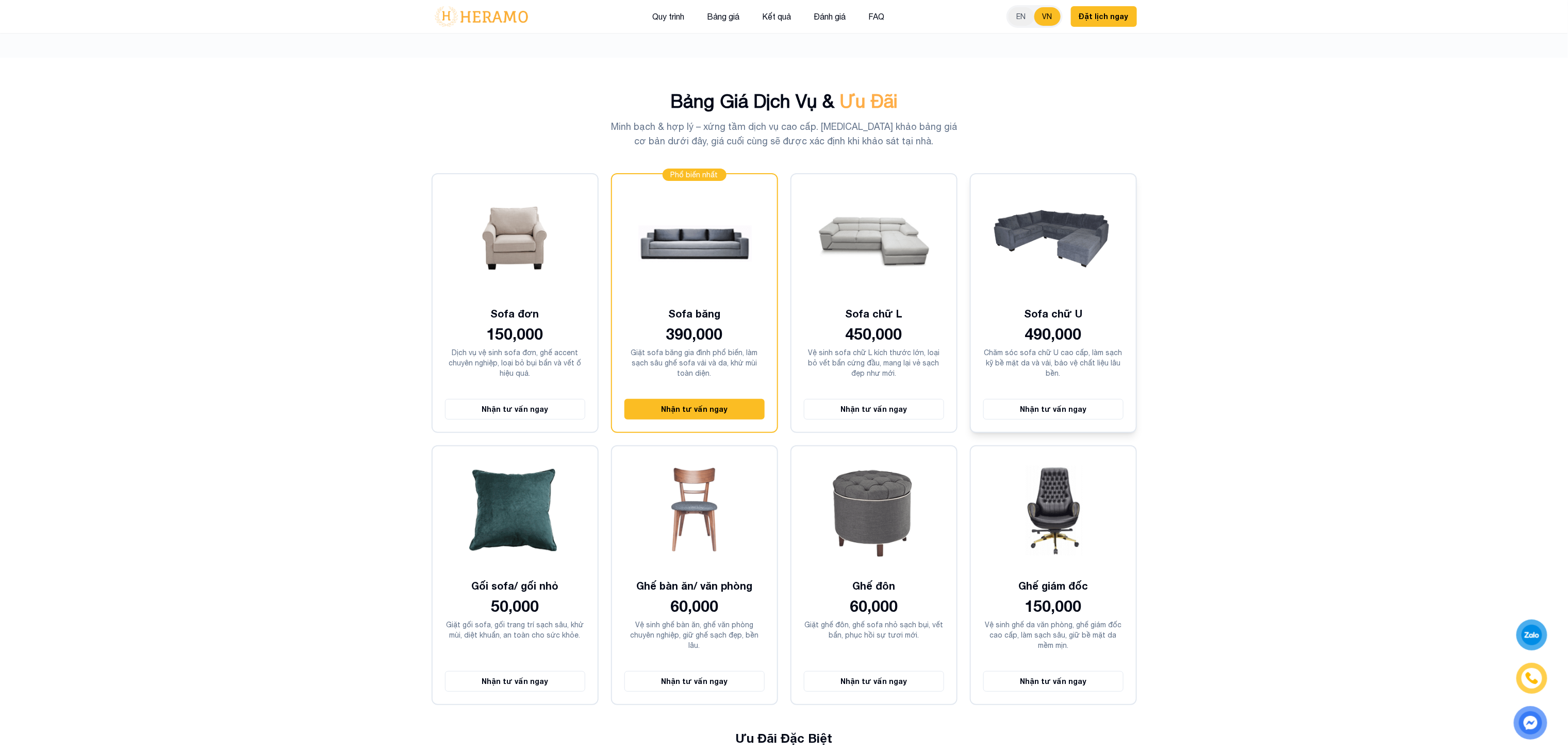
scroll to position [2616, 0]
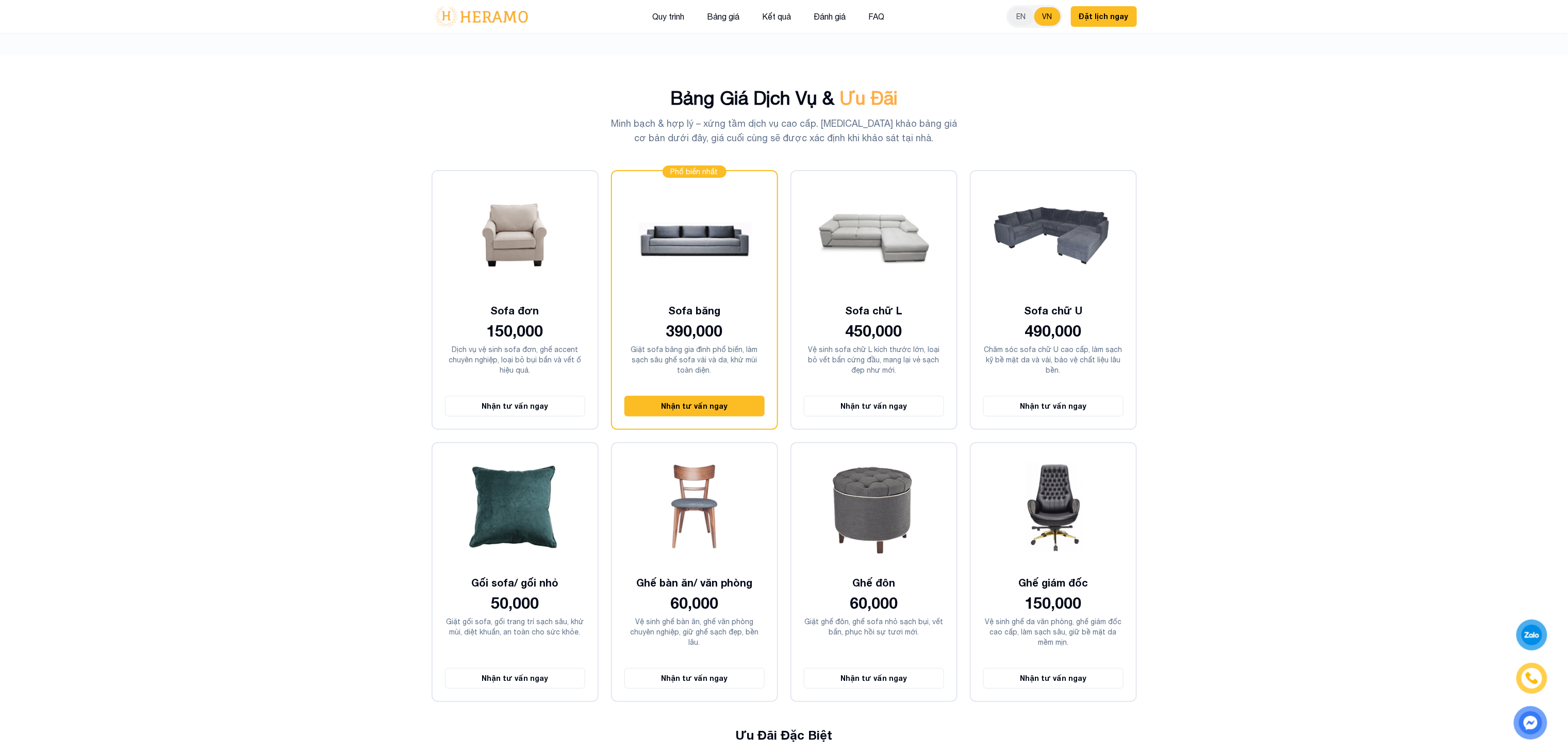
click at [1396, 306] on section "Bảng Giá Dịch Vụ & Ưu Đãi Minh bạch & hợp lý – xứng tầm dịch vụ cao cấp. [MEDIC…" at bounding box center [784, 499] width 1568 height 888
click at [727, 21] on button "Bảng giá" at bounding box center [724, 16] width 39 height 13
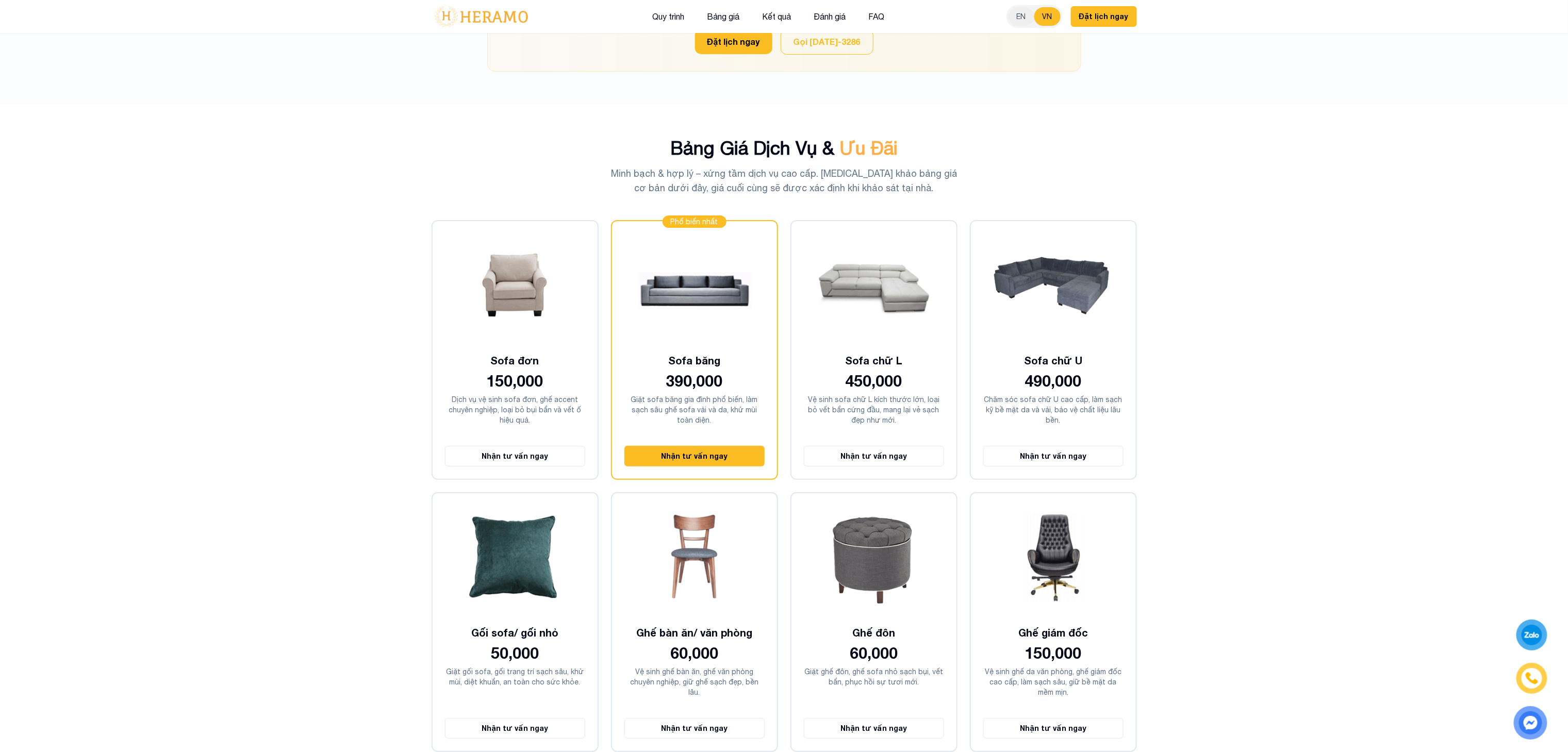
scroll to position [2584, 0]
